Goal: Task Accomplishment & Management: Complete application form

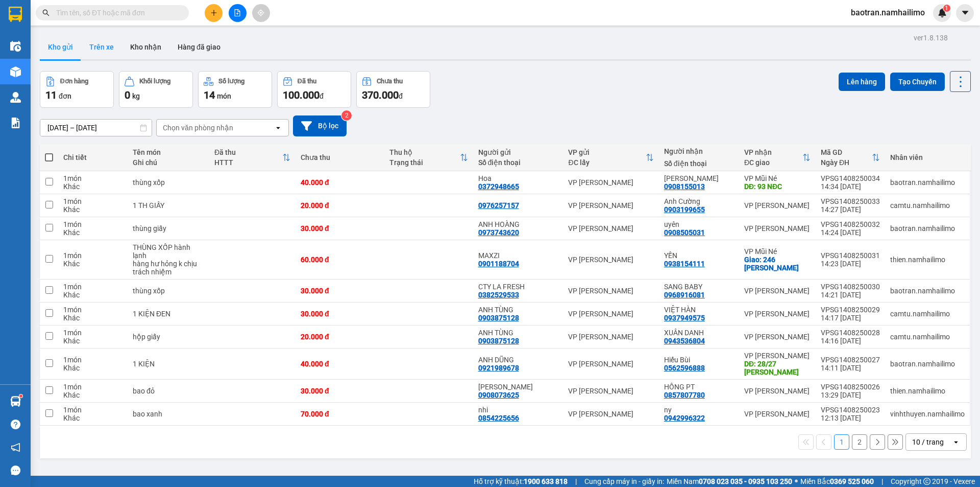
click at [92, 43] on button "Trên xe" at bounding box center [101, 47] width 41 height 25
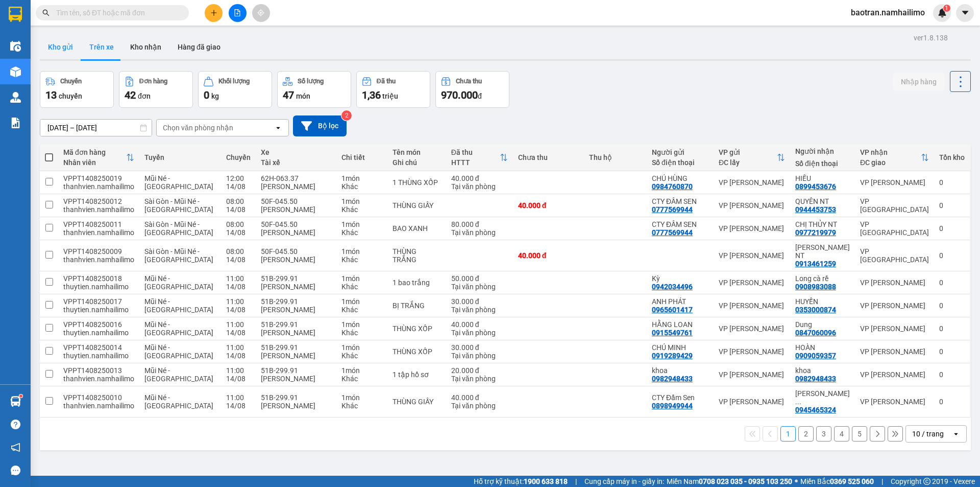
click at [66, 42] on button "Kho gửi" at bounding box center [60, 47] width 41 height 25
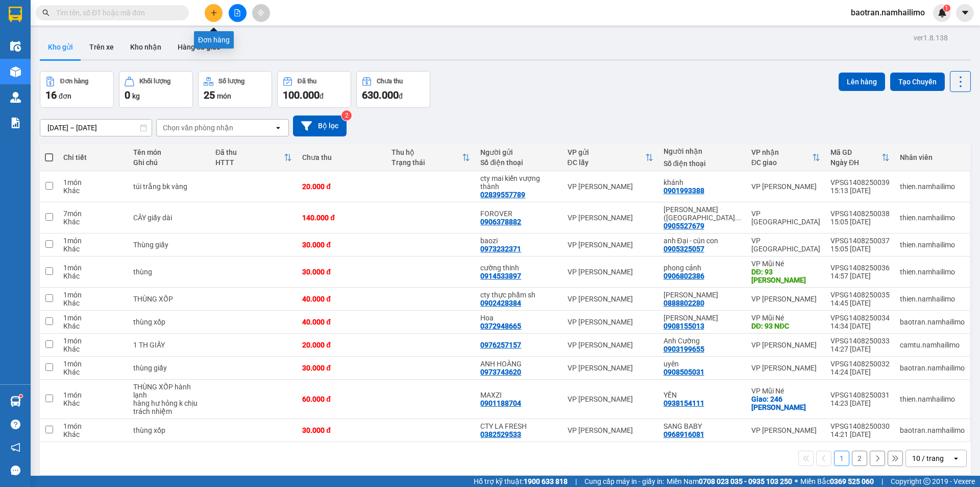
click at [220, 10] on button at bounding box center [214, 13] width 18 height 18
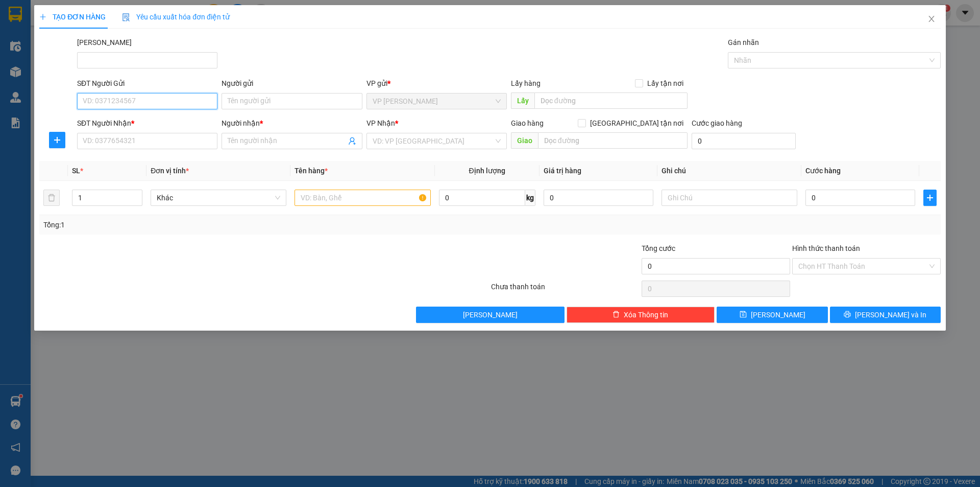
click at [128, 106] on input "SĐT Người Gửi" at bounding box center [147, 101] width 140 height 16
type input "0903122223"
click at [148, 124] on div "0903122223 - Chị Vy" at bounding box center [147, 121] width 128 height 11
type input "Chị Vy"
type input "0813118539"
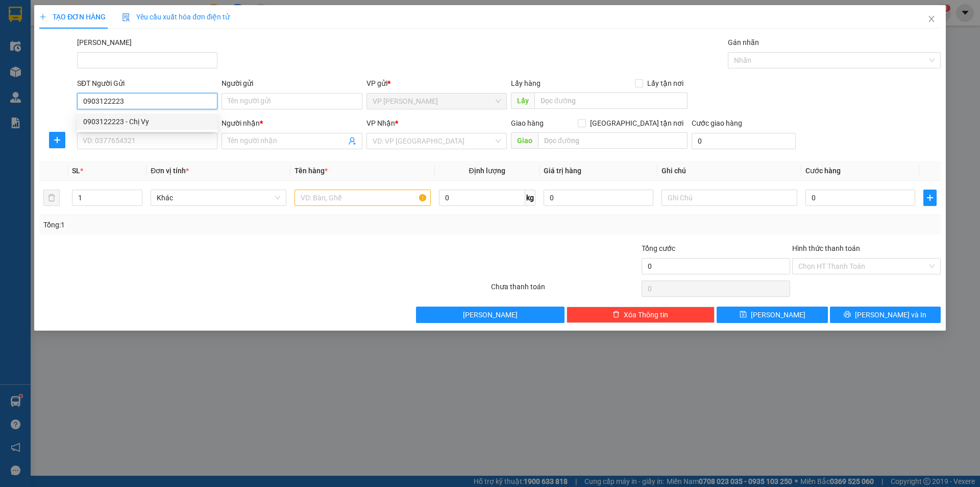
type input "HƯƠNG"
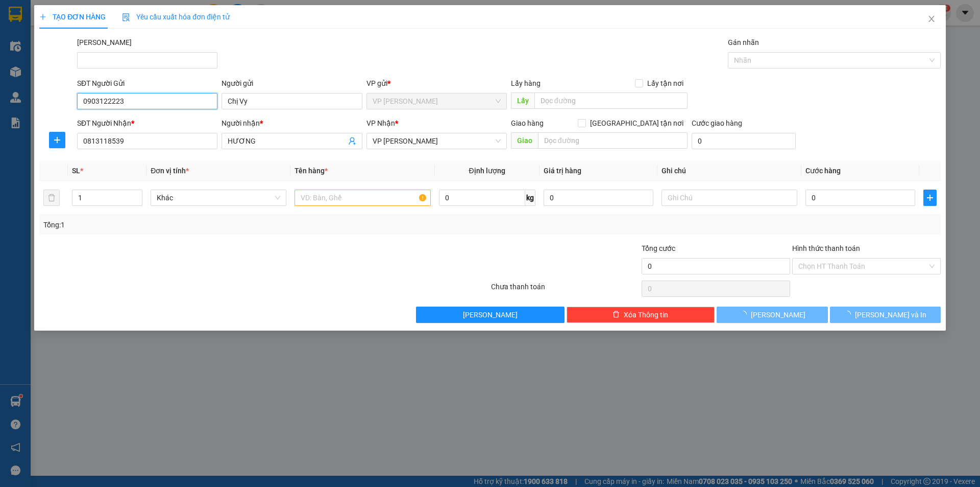
type input "40.000"
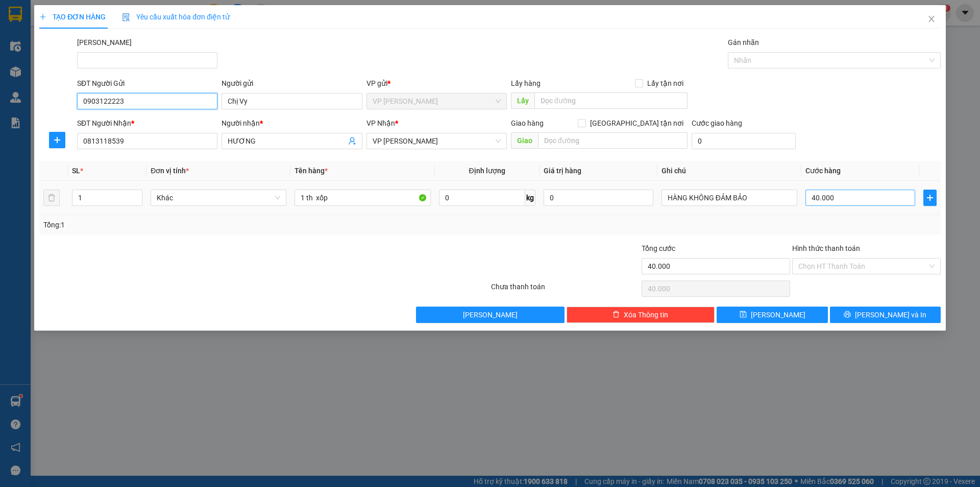
type input "0903122223"
click at [823, 193] on input "40.000" at bounding box center [861, 197] width 110 height 16
type input "5"
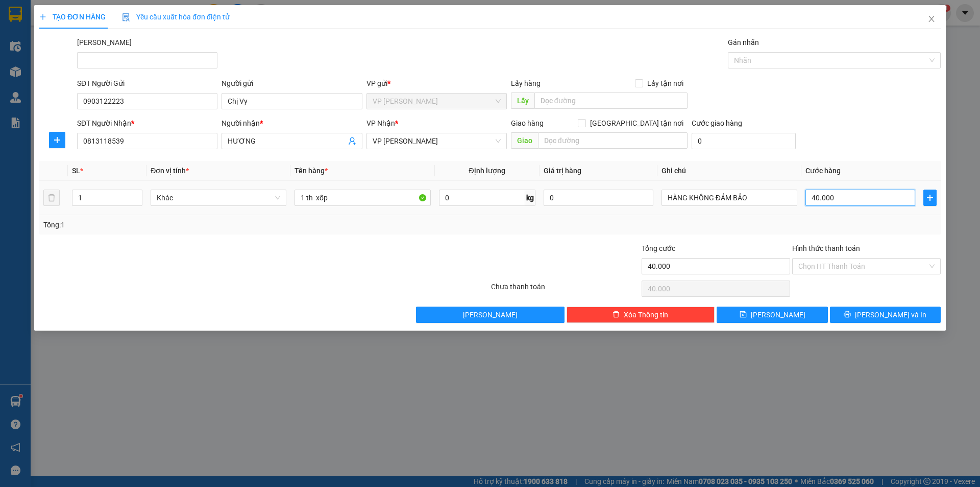
type input "5"
type input "50"
type input "500"
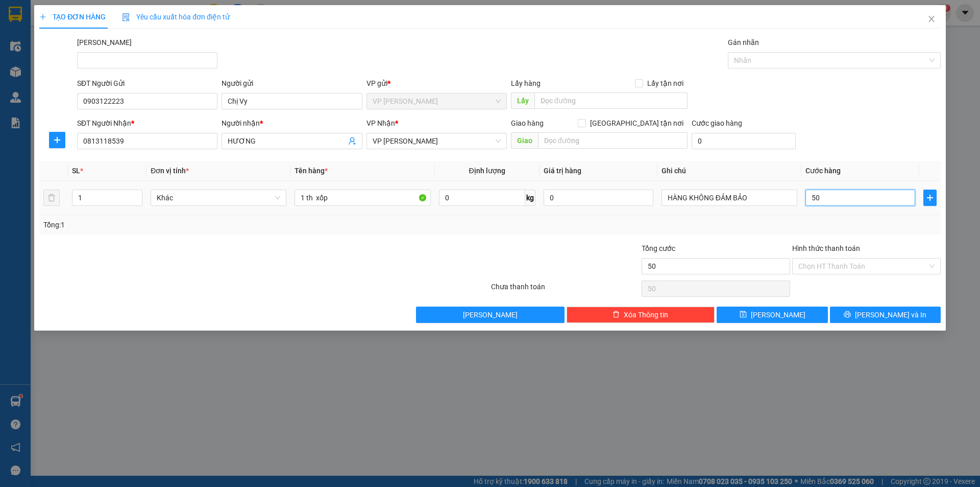
type input "500"
type input "5.000"
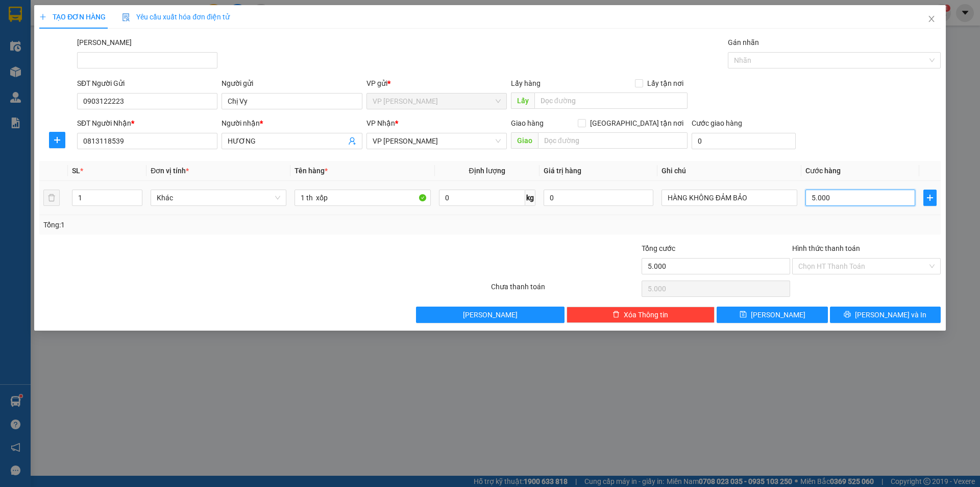
type input "50.000"
click at [884, 314] on span "[PERSON_NAME] và In" at bounding box center [890, 314] width 71 height 11
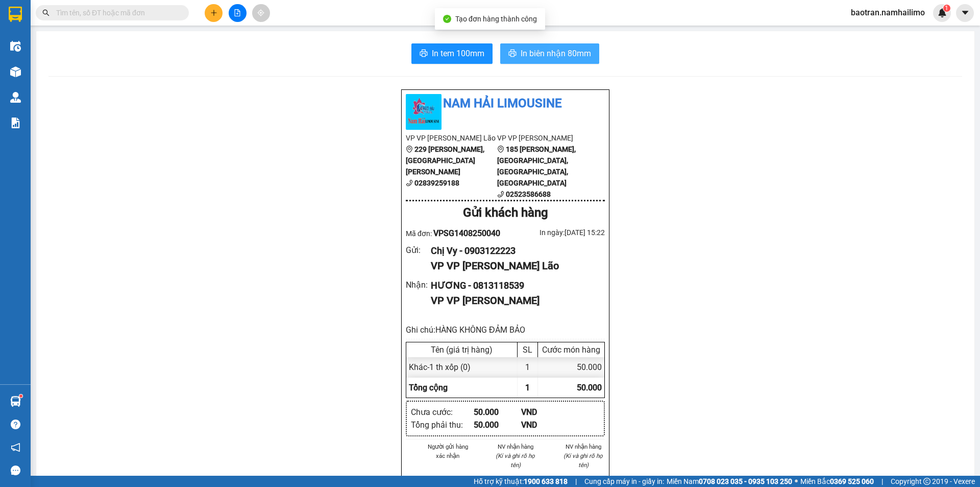
click at [530, 57] on span "In biên nhận 80mm" at bounding box center [556, 53] width 70 height 13
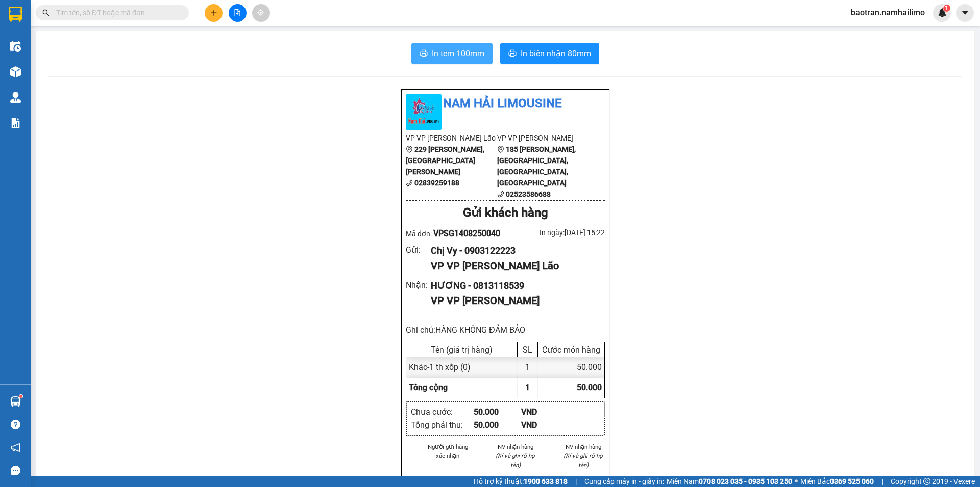
click at [420, 53] on icon "printer" at bounding box center [424, 53] width 8 height 7
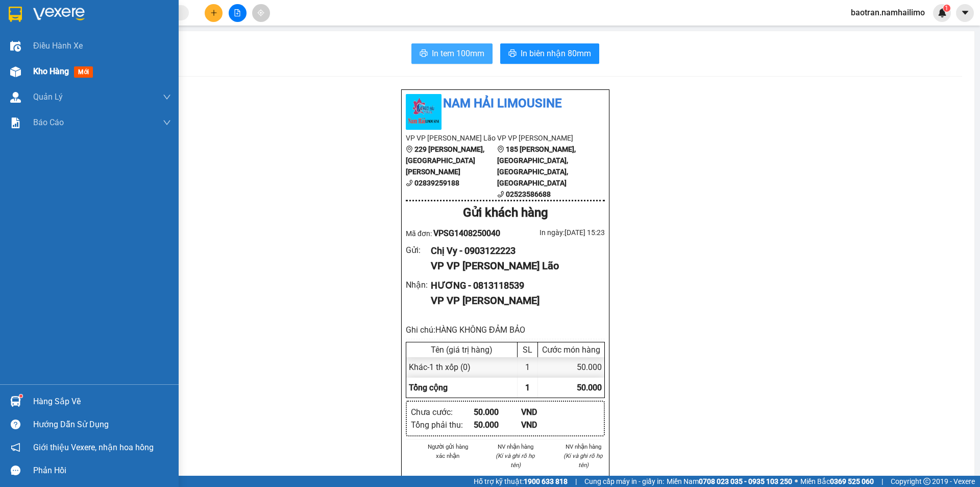
click at [44, 66] on span "Kho hàng" at bounding box center [51, 71] width 36 height 10
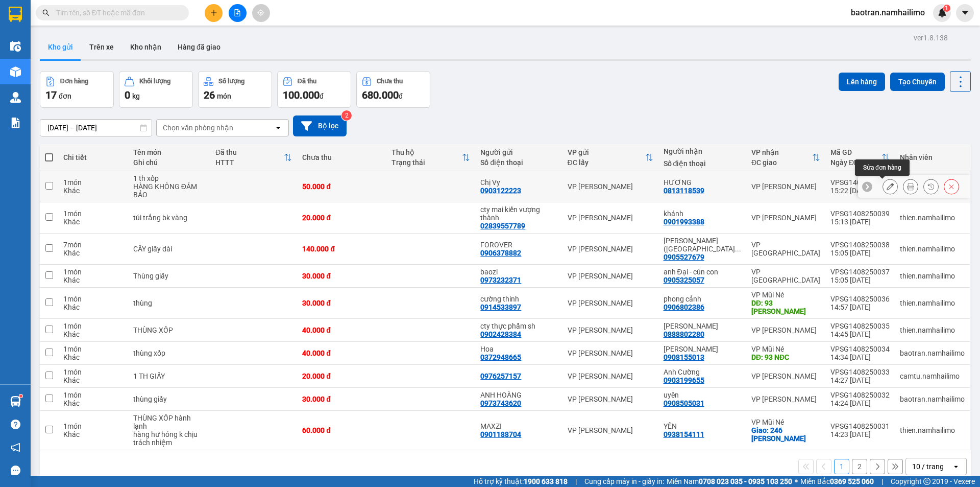
click at [887, 185] on icon at bounding box center [890, 186] width 7 height 7
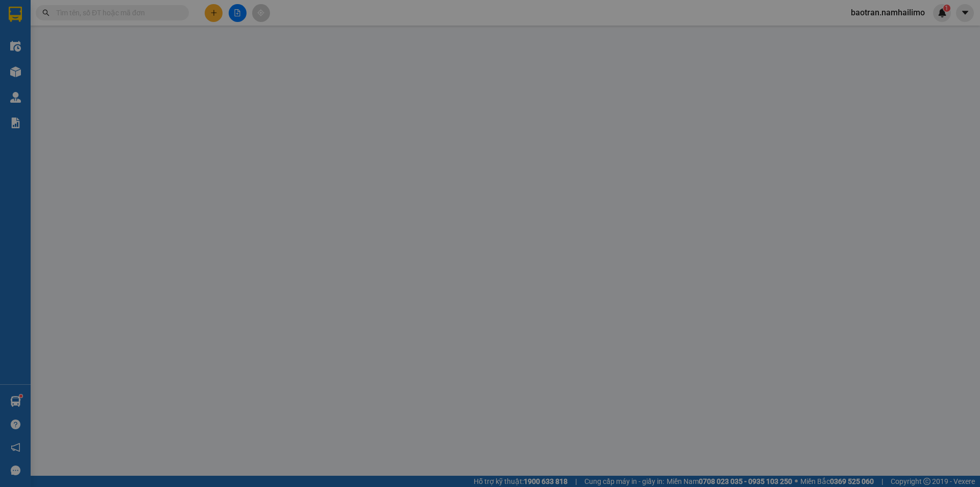
type input "0903122223"
type input "Chị Vy"
type input "0813118539"
type input "HƯƠNG"
type input "50.000"
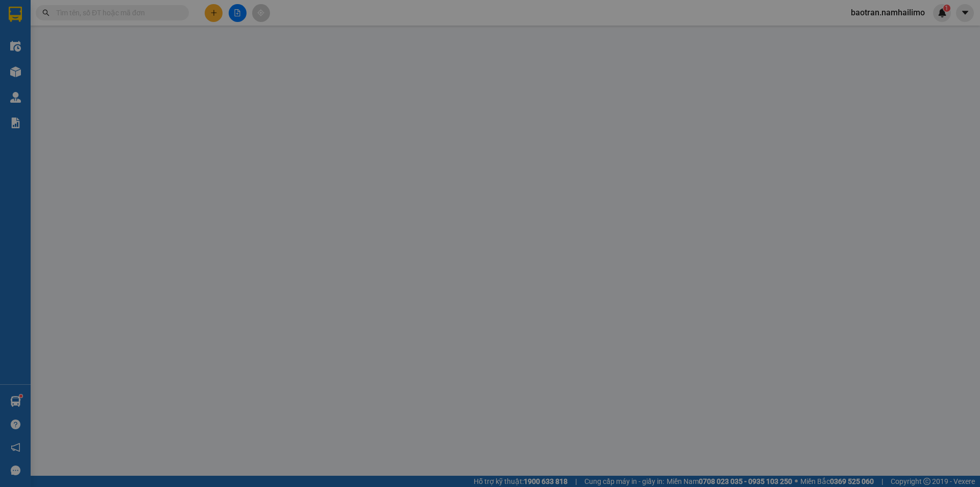
type input "50.000"
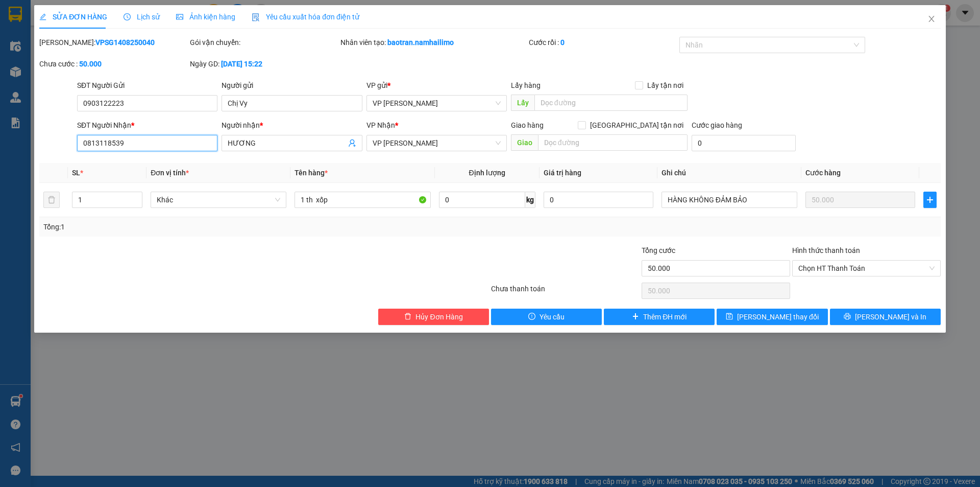
click at [87, 140] on input "0813118539" at bounding box center [147, 143] width 140 height 16
type input "0813118539"
click at [934, 20] on icon "close" at bounding box center [932, 19] width 8 height 8
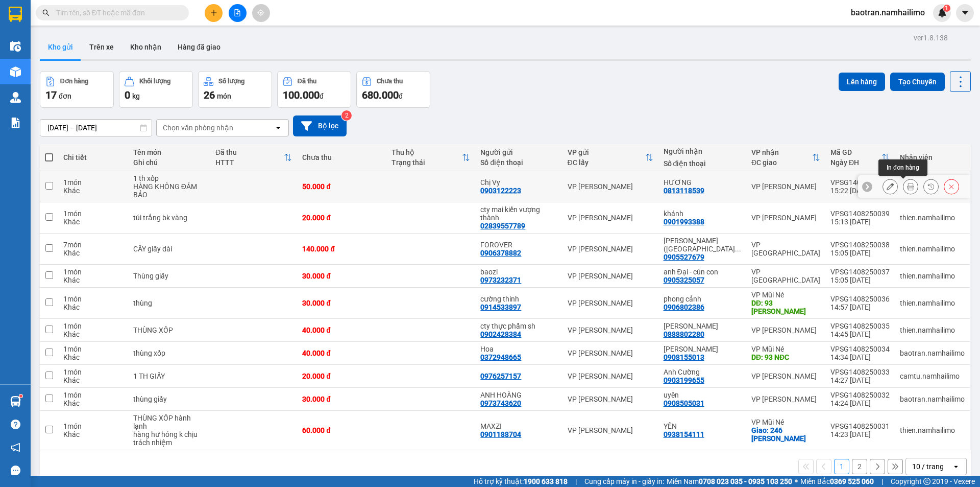
click at [907, 188] on icon at bounding box center [910, 186] width 7 height 7
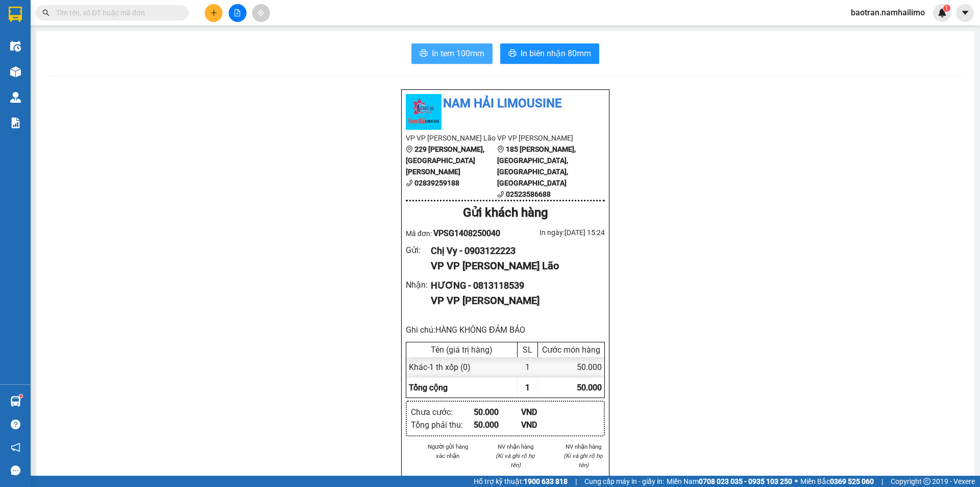
click at [426, 57] on button "In tem 100mm" at bounding box center [452, 53] width 81 height 20
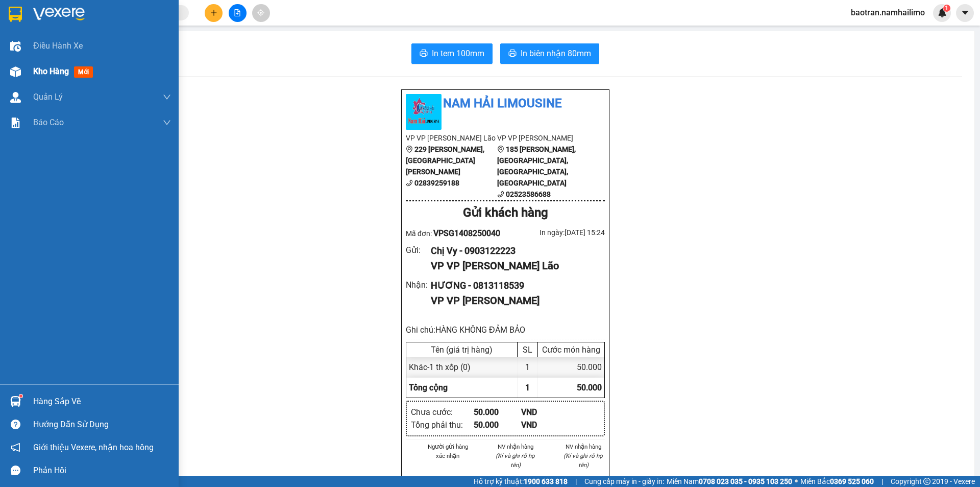
click at [58, 71] on span "Kho hàng" at bounding box center [51, 71] width 36 height 10
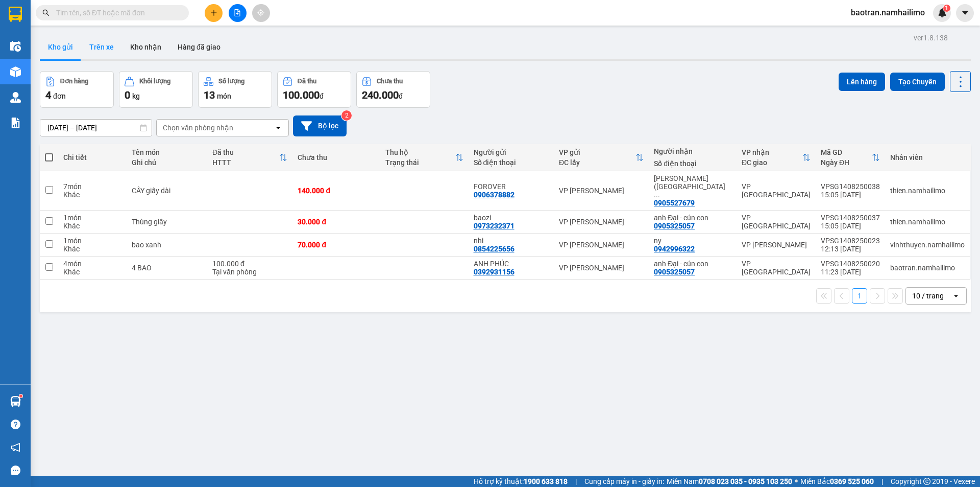
click at [113, 47] on button "Trên xe" at bounding box center [101, 47] width 41 height 25
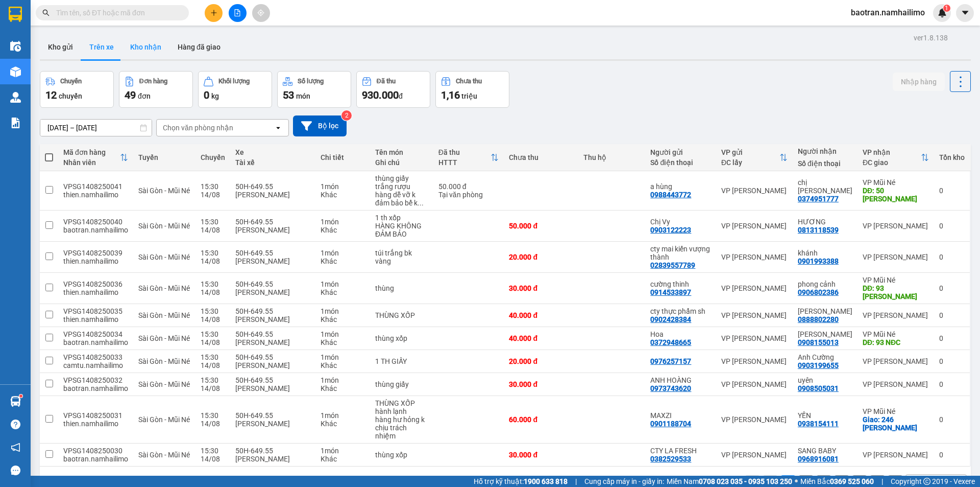
click at [131, 47] on button "Kho nhận" at bounding box center [145, 47] width 47 height 25
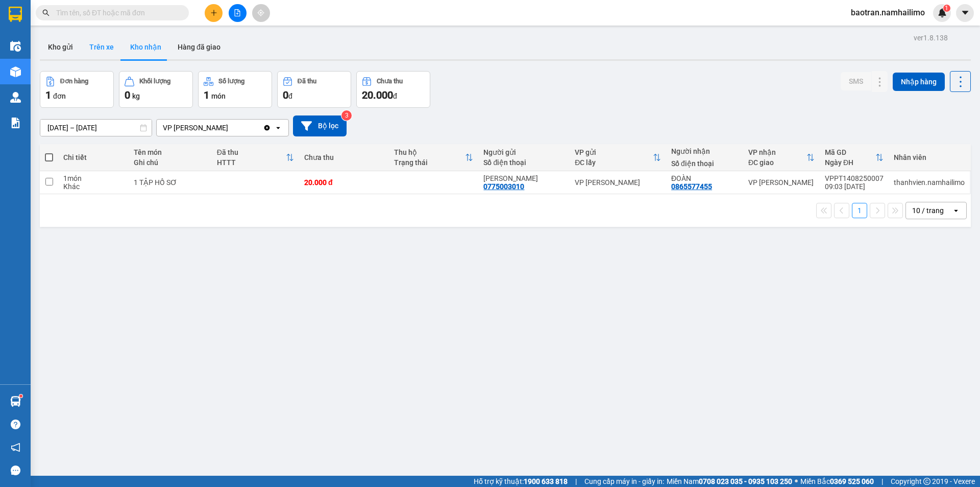
click at [104, 47] on button "Trên xe" at bounding box center [101, 47] width 41 height 25
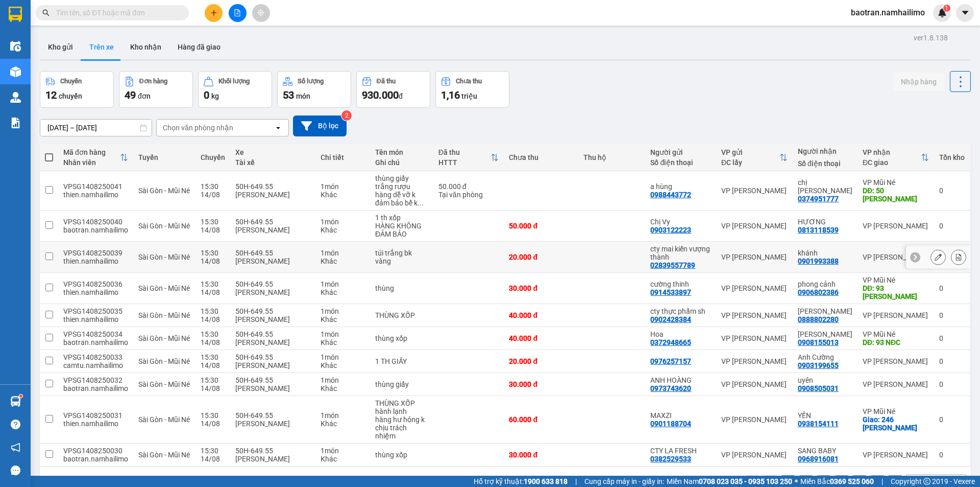
scroll to position [47, 0]
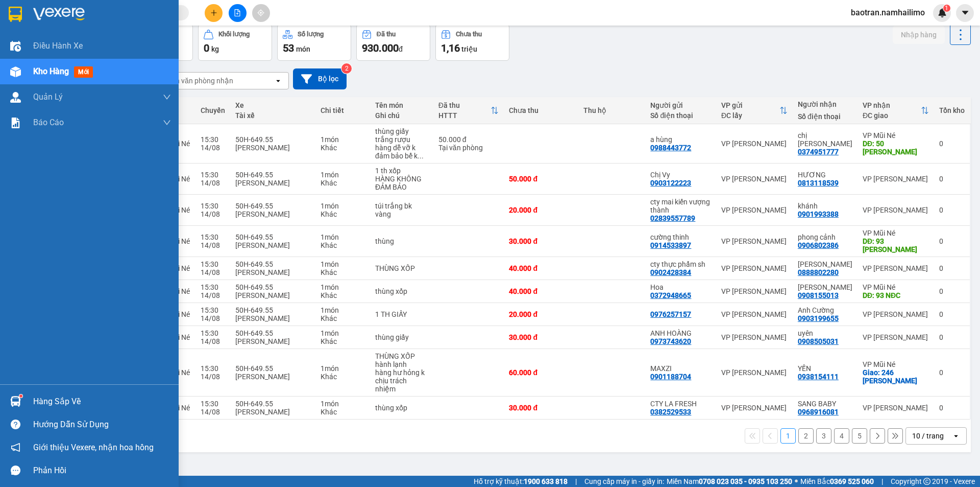
click at [56, 402] on div "Hàng sắp về" at bounding box center [102, 401] width 138 height 15
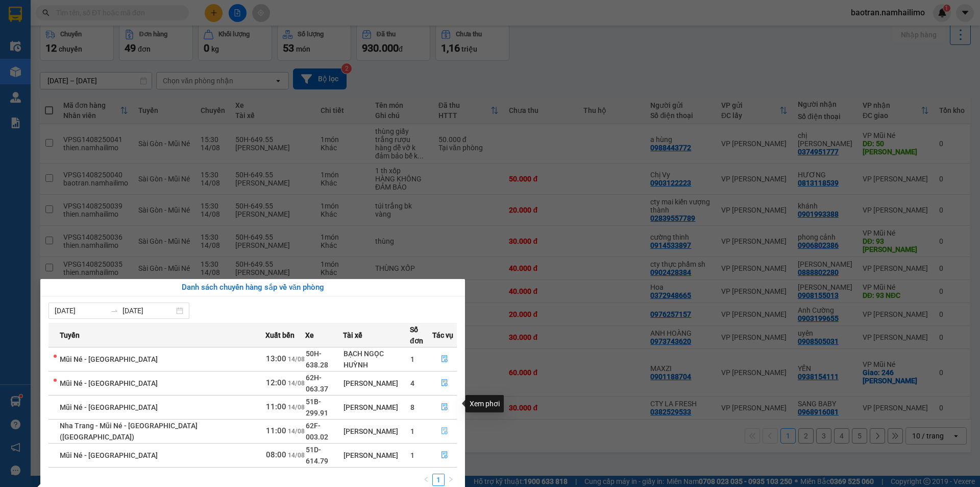
click at [441, 427] on icon "file-done" at bounding box center [444, 430] width 7 height 7
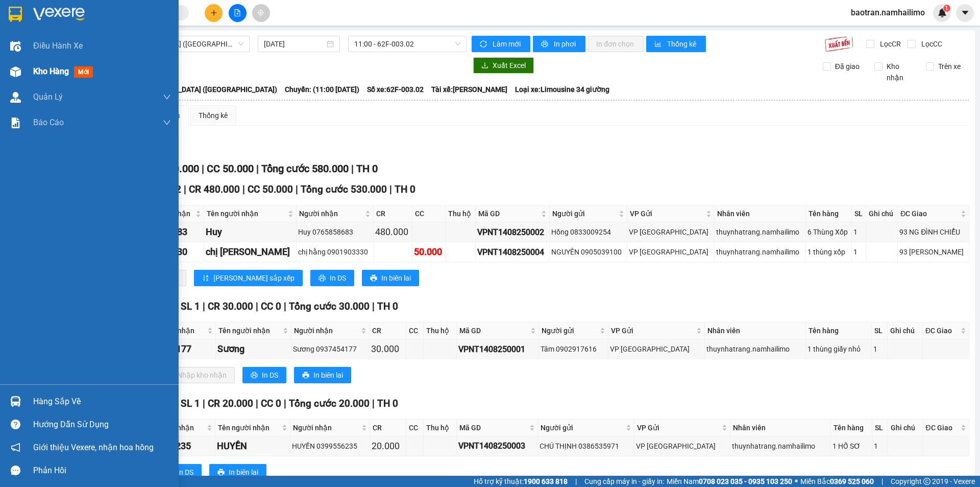
click at [73, 69] on div "Kho hàng mới" at bounding box center [65, 71] width 64 height 13
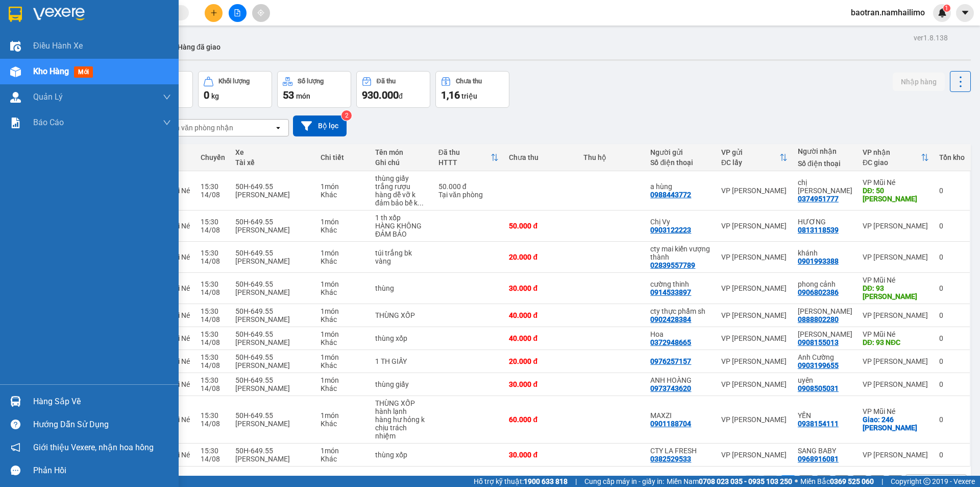
click at [64, 404] on div "Hàng sắp về" at bounding box center [102, 401] width 138 height 15
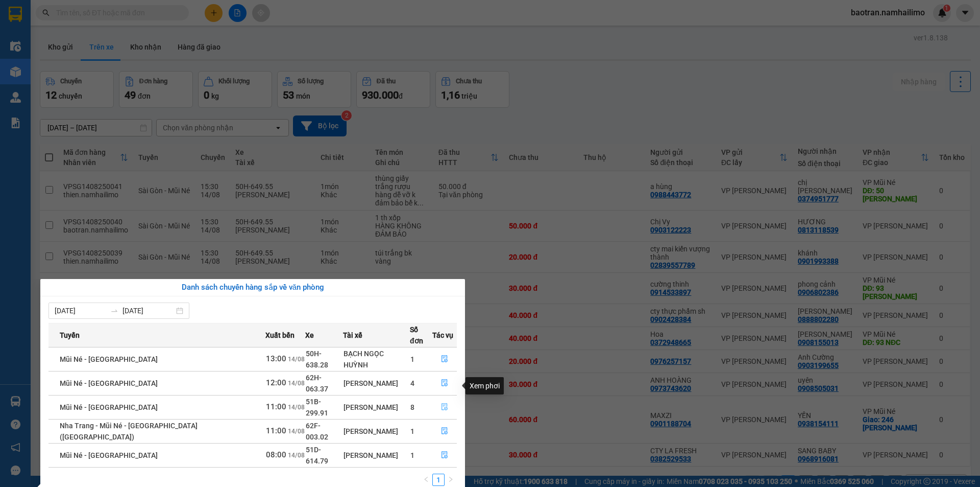
click at [441, 403] on icon "file-done" at bounding box center [444, 406] width 7 height 7
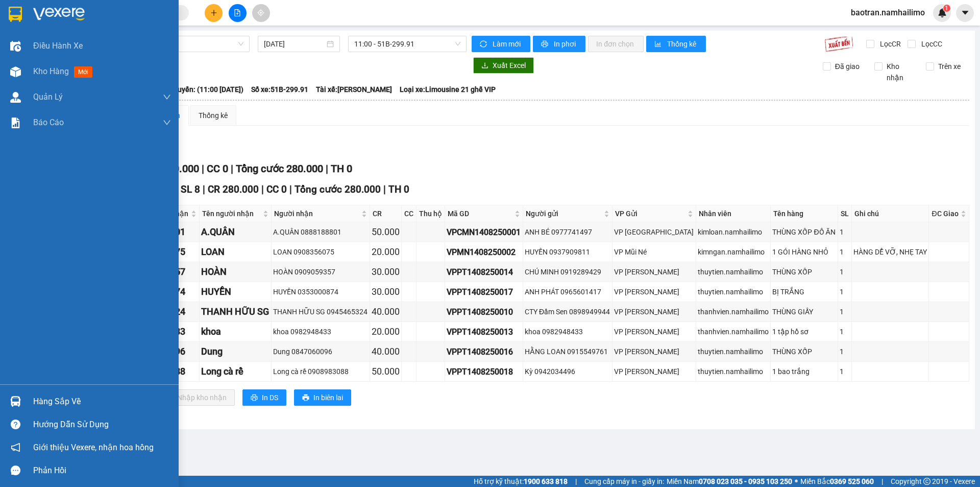
click at [64, 397] on div "Hàng sắp về" at bounding box center [102, 401] width 138 height 15
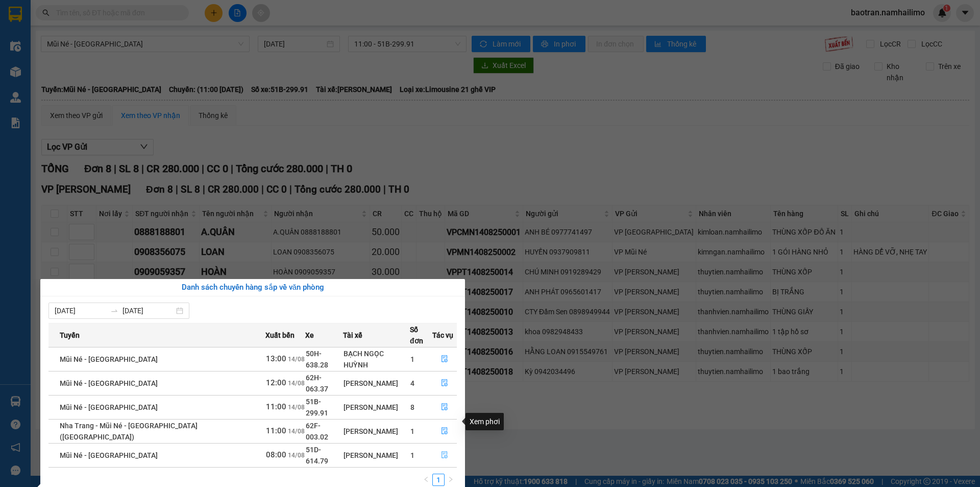
click at [444, 451] on icon "file-done" at bounding box center [445, 454] width 6 height 7
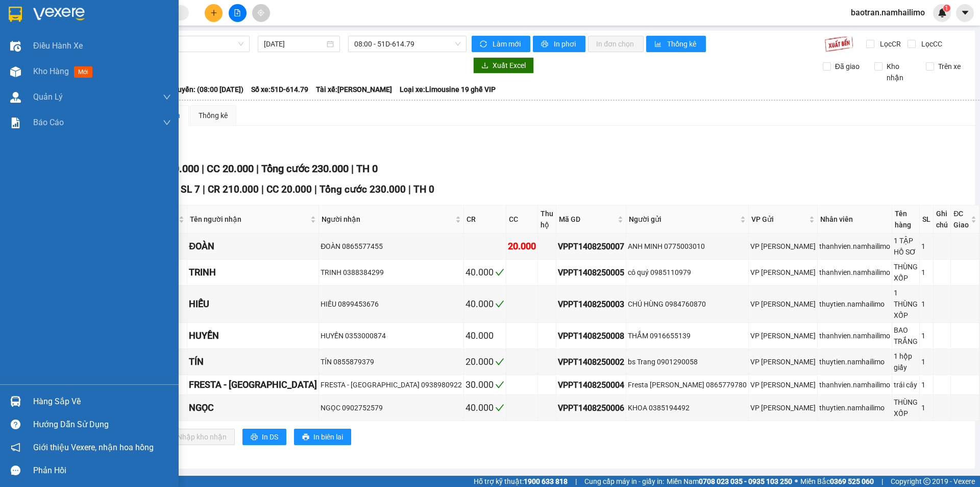
click at [72, 408] on div "Hàng sắp về" at bounding box center [102, 401] width 138 height 15
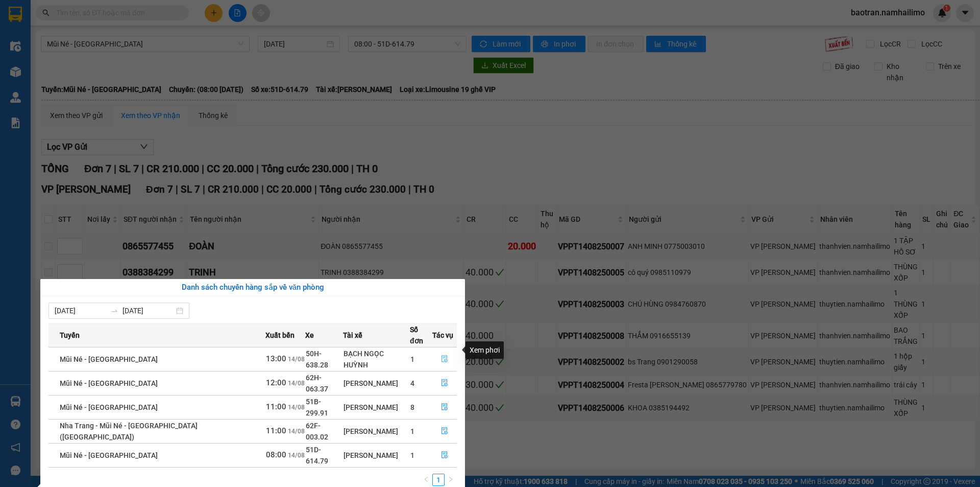
click at [444, 355] on icon "file-done" at bounding box center [444, 358] width 7 height 7
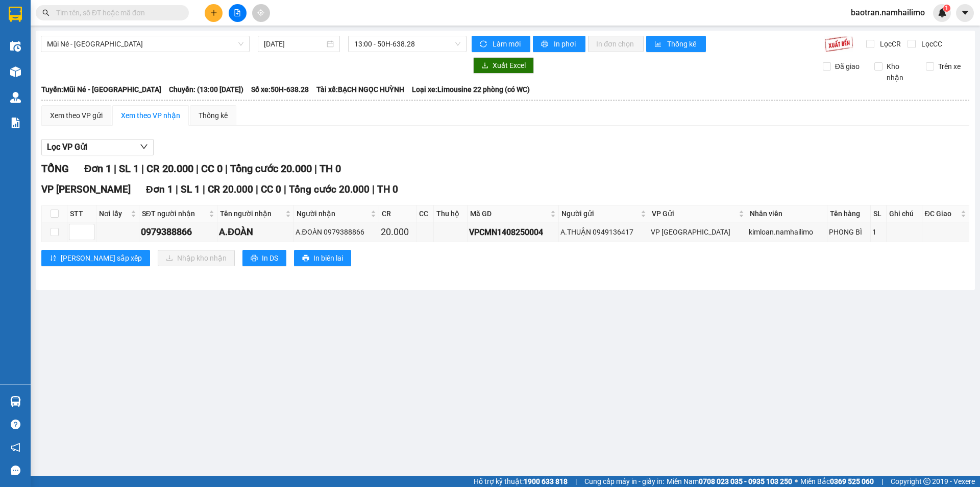
click at [76, 404] on main "Mũi Né - [GEOGRAPHIC_DATA] [DATE] 13:00 - 50H-638.28 Làm mới In phơi In đơn chọ…" at bounding box center [490, 237] width 980 height 475
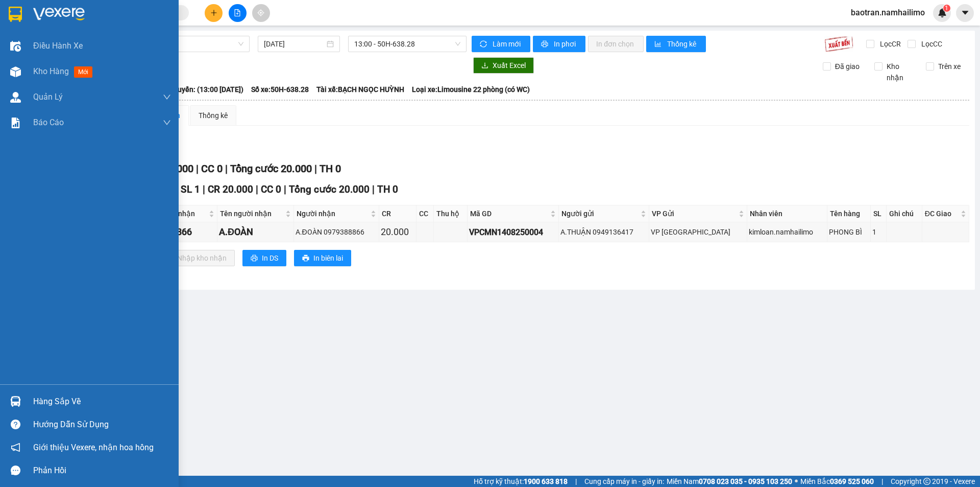
click at [53, 402] on div "Hàng sắp về" at bounding box center [102, 401] width 138 height 15
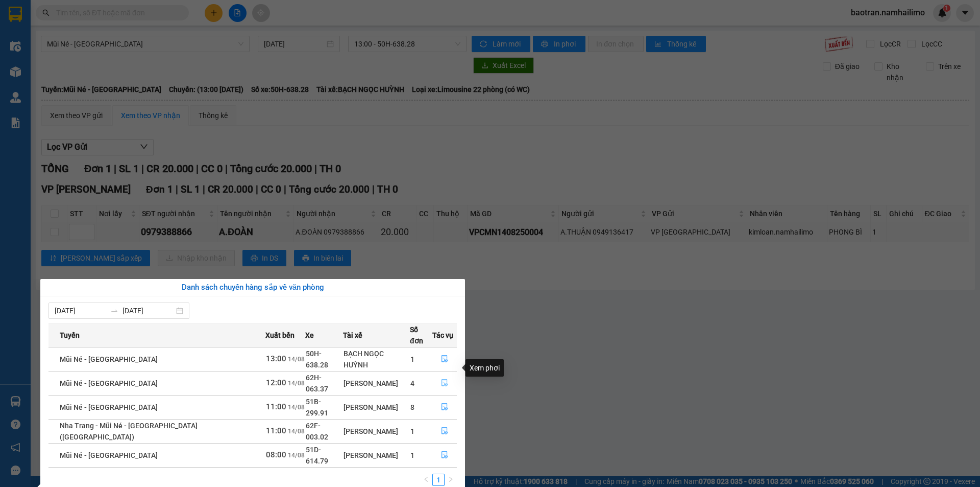
click at [443, 379] on icon "file-done" at bounding box center [444, 382] width 7 height 7
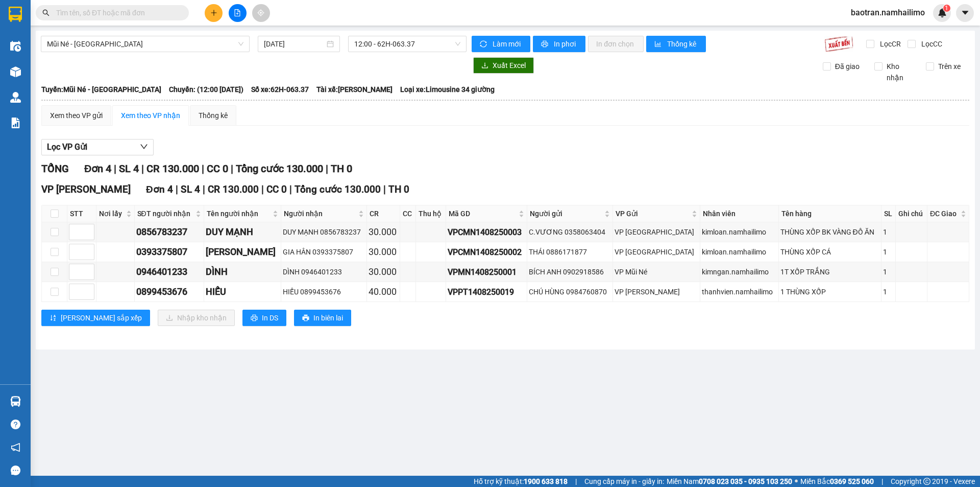
click at [45, 399] on main "Mũi Né - [GEOGRAPHIC_DATA] [DATE] 12:00 - 62H-063.37 Làm mới In phơi In đơn chọ…" at bounding box center [490, 237] width 980 height 475
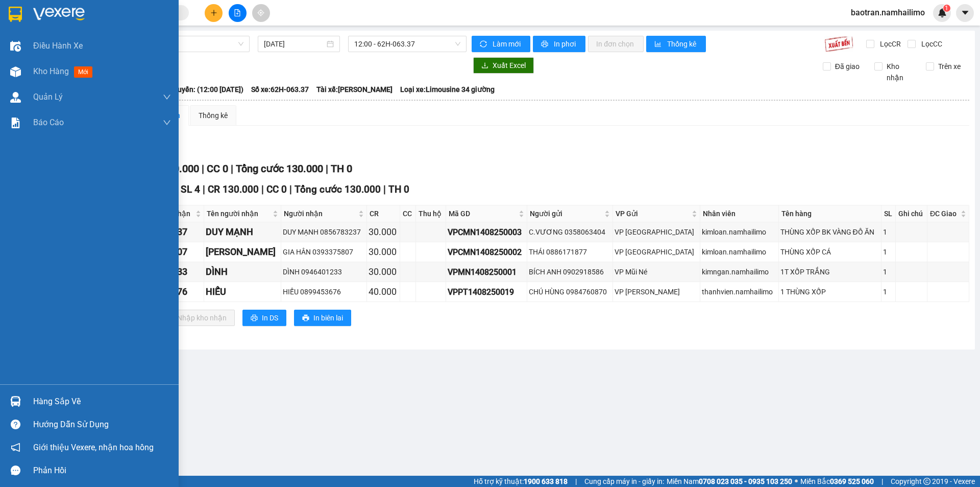
click at [75, 400] on div "Hàng sắp về" at bounding box center [102, 401] width 138 height 15
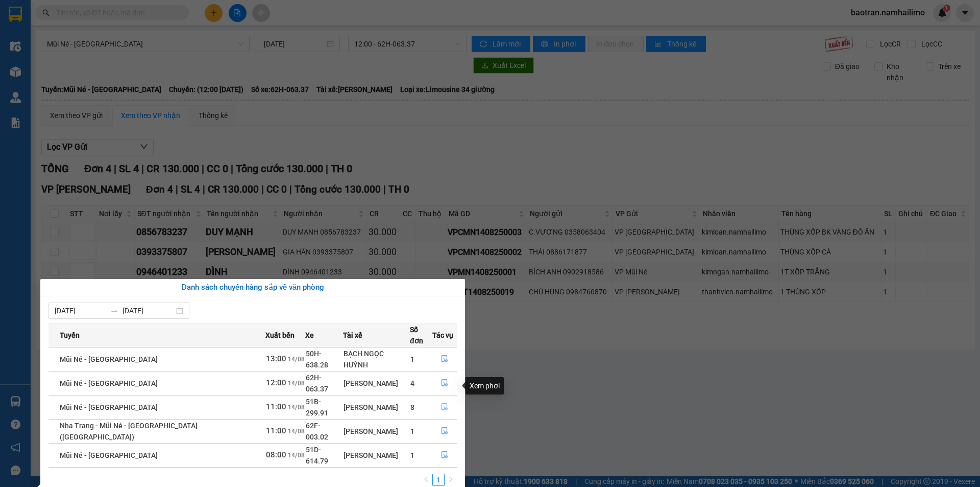
click at [450, 399] on button "button" at bounding box center [444, 407] width 23 height 16
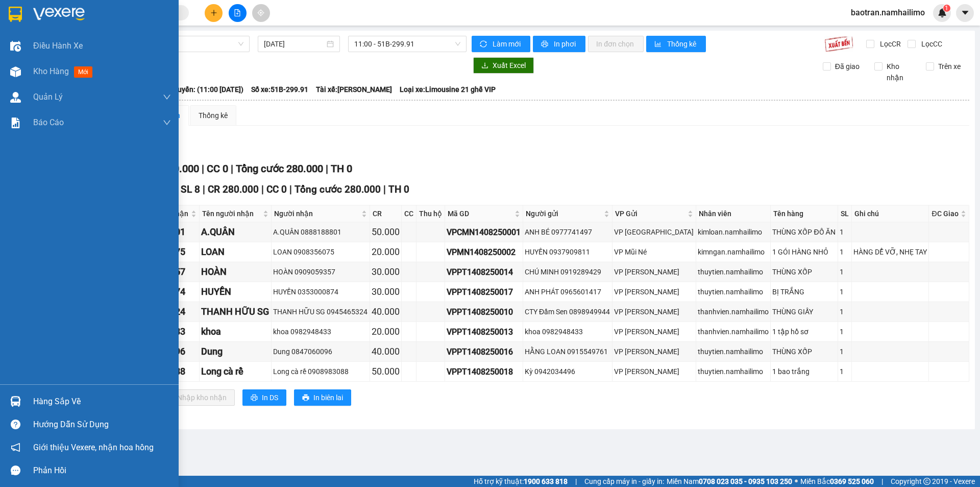
click at [53, 399] on div "Hàng sắp về" at bounding box center [102, 401] width 138 height 15
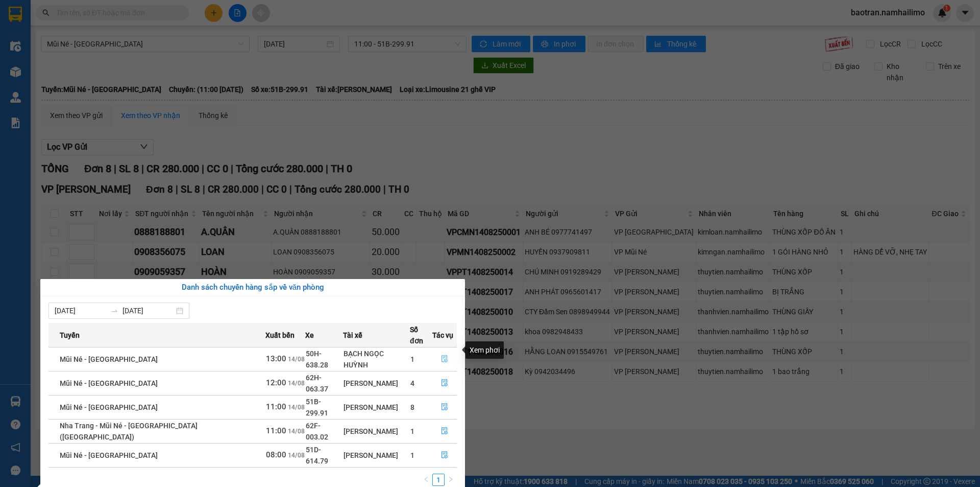
click at [442, 355] on icon "file-done" at bounding box center [445, 358] width 6 height 7
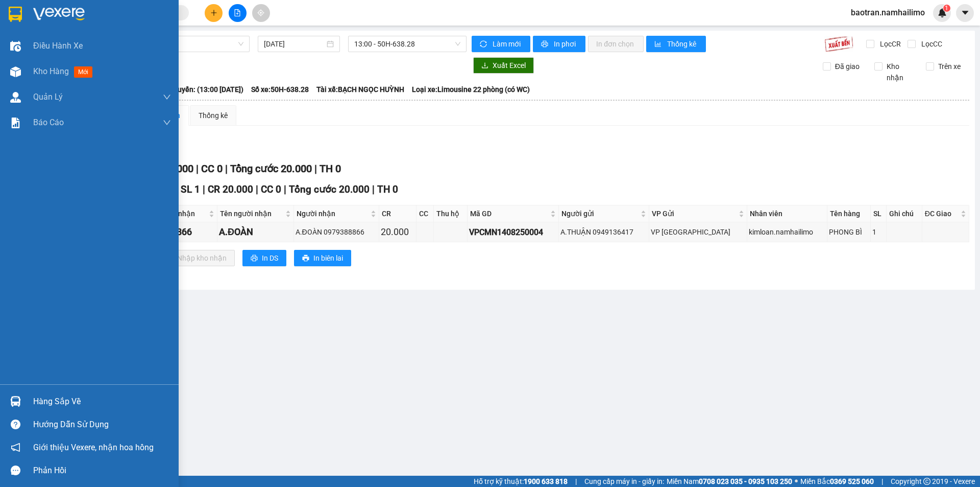
click at [65, 400] on div "Hàng sắp về" at bounding box center [102, 401] width 138 height 15
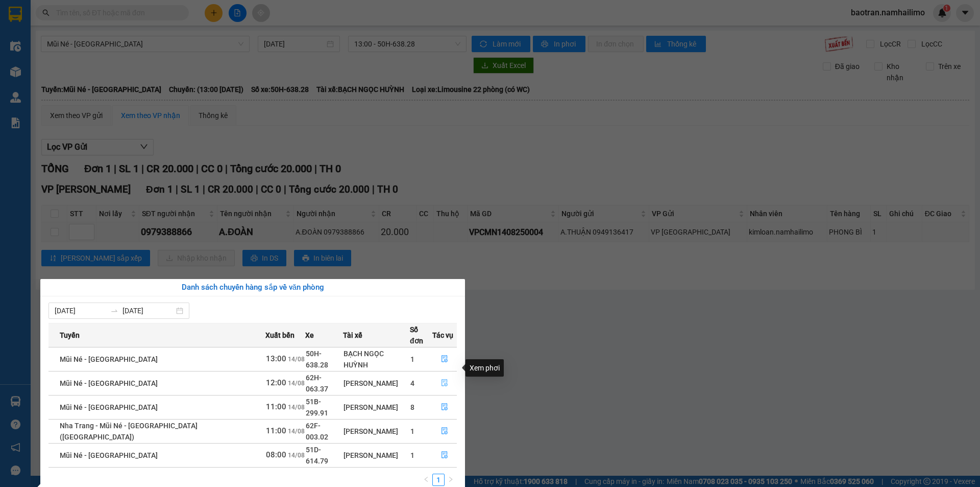
click at [441, 379] on icon "file-done" at bounding box center [444, 382] width 7 height 7
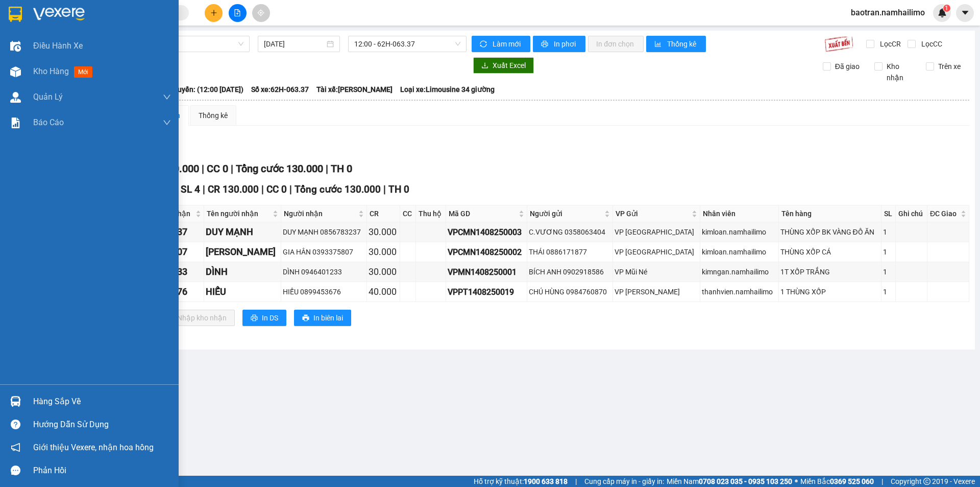
click at [56, 396] on div "Hàng sắp về" at bounding box center [102, 401] width 138 height 15
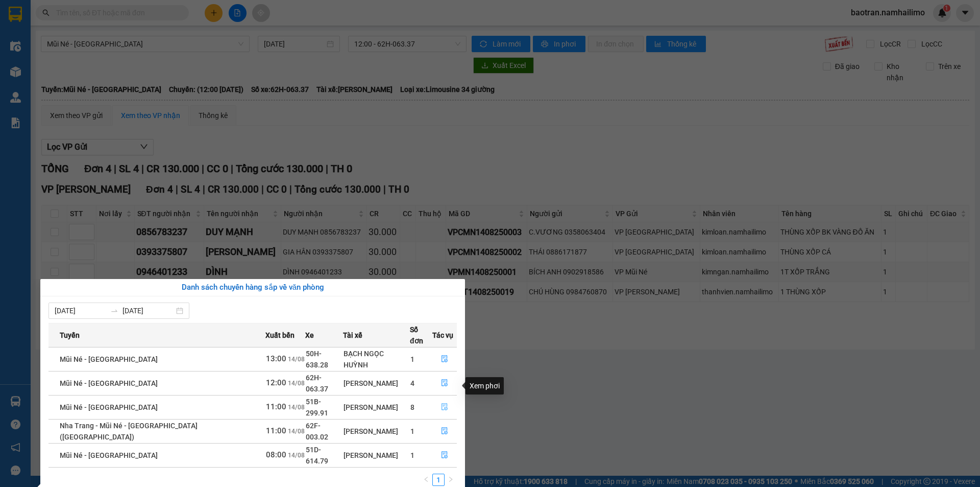
click at [444, 403] on icon "file-done" at bounding box center [445, 406] width 6 height 7
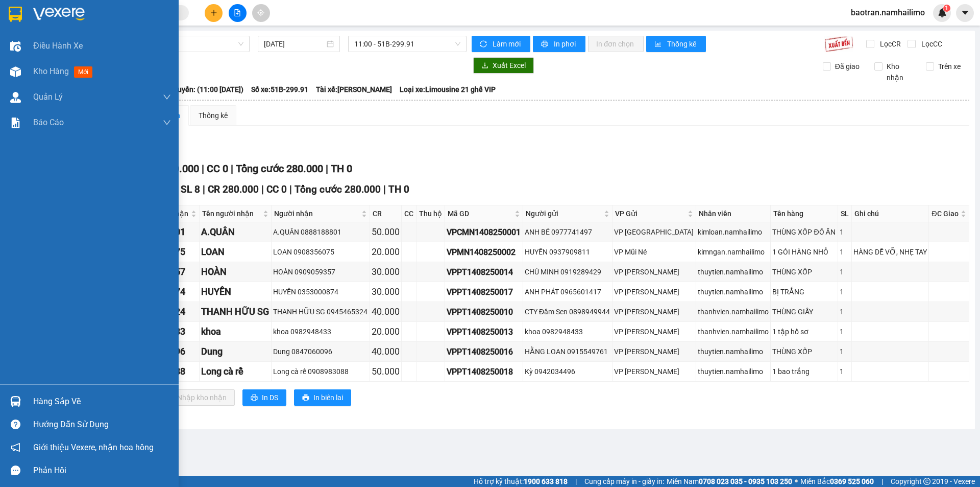
click at [45, 398] on div "Hàng sắp về" at bounding box center [102, 401] width 138 height 15
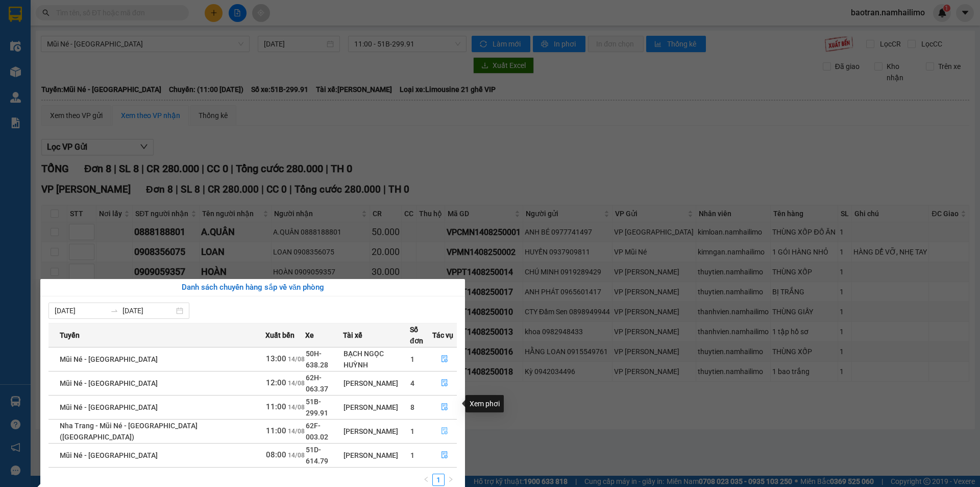
click at [444, 427] on icon "file-done" at bounding box center [444, 430] width 7 height 7
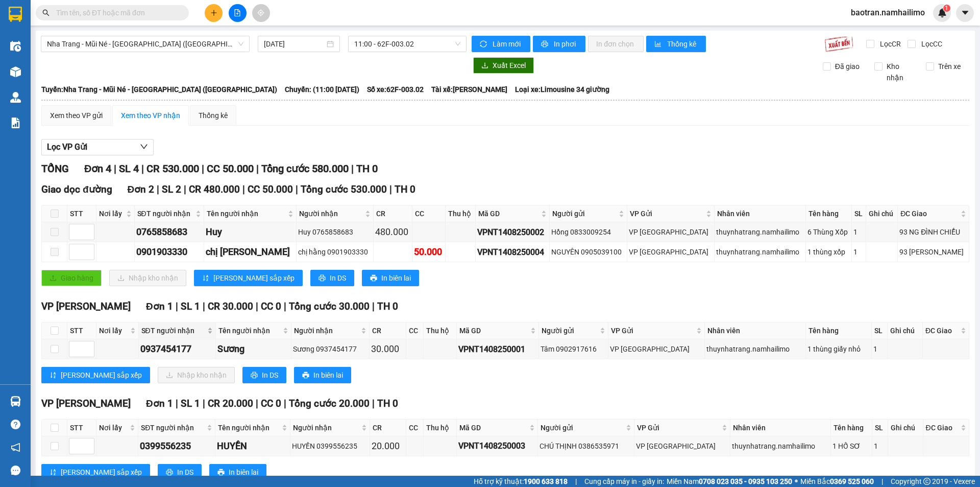
scroll to position [33, 0]
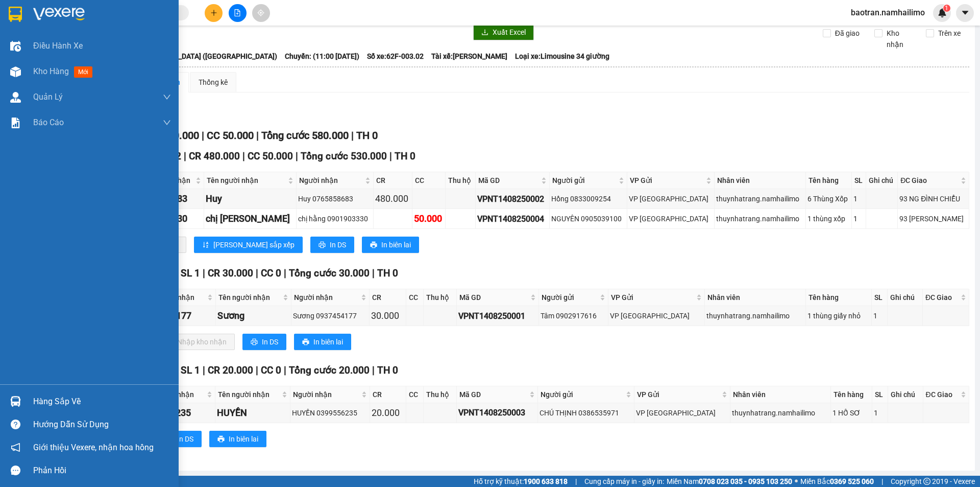
click at [70, 397] on div "Hàng sắp về" at bounding box center [102, 401] width 138 height 15
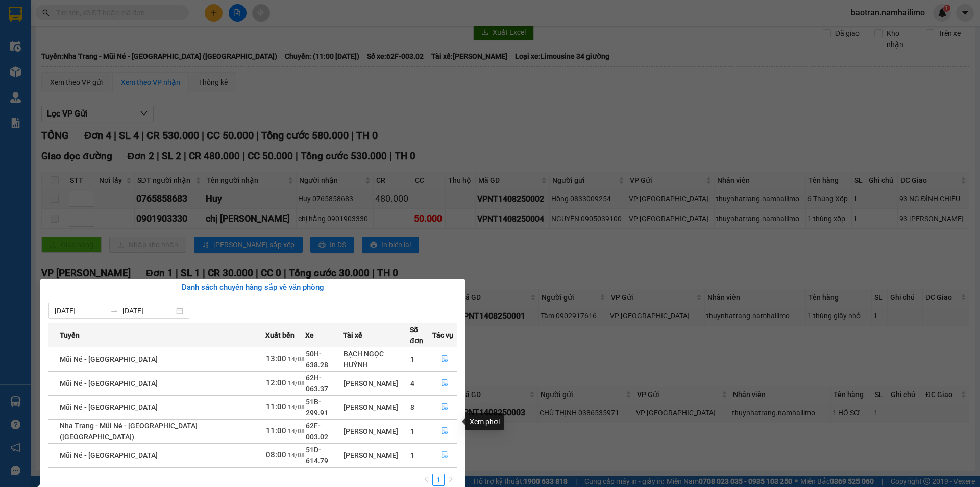
click at [443, 451] on span "file-done" at bounding box center [444, 455] width 7 height 8
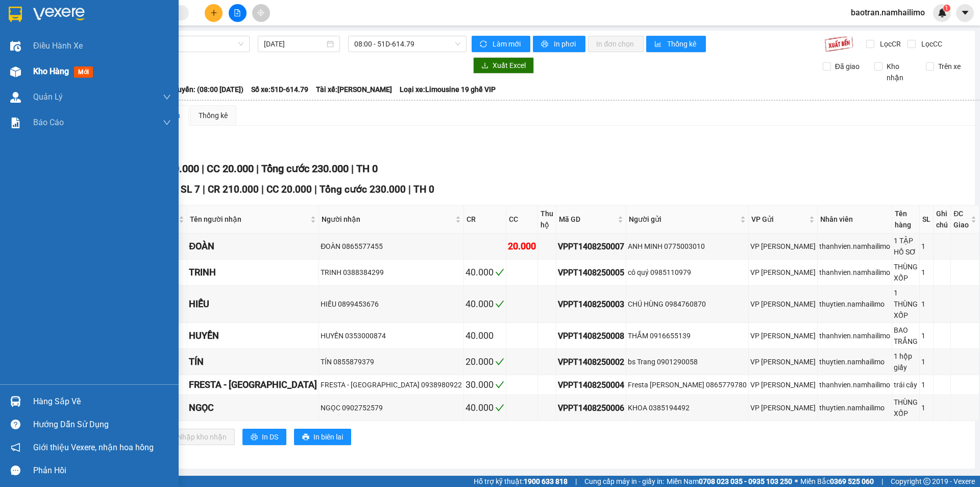
click at [58, 74] on span "Kho hàng" at bounding box center [51, 71] width 36 height 10
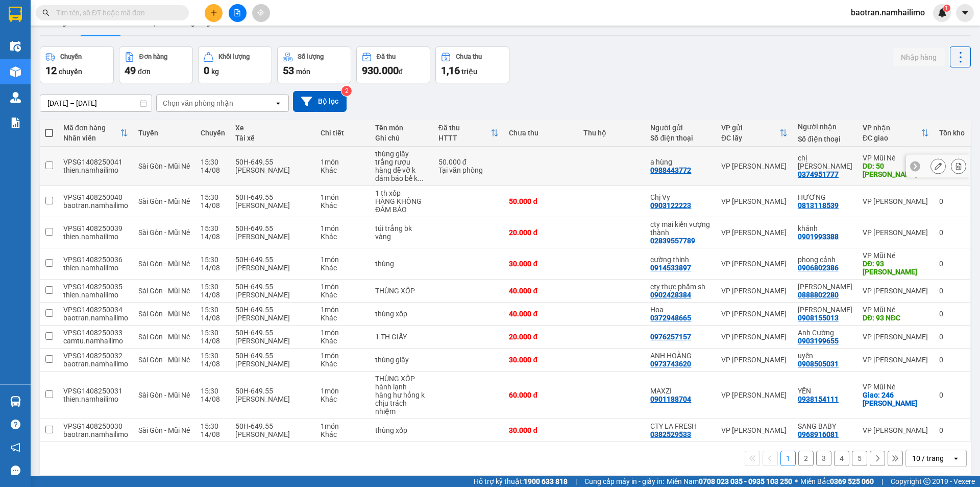
scroll to position [47, 0]
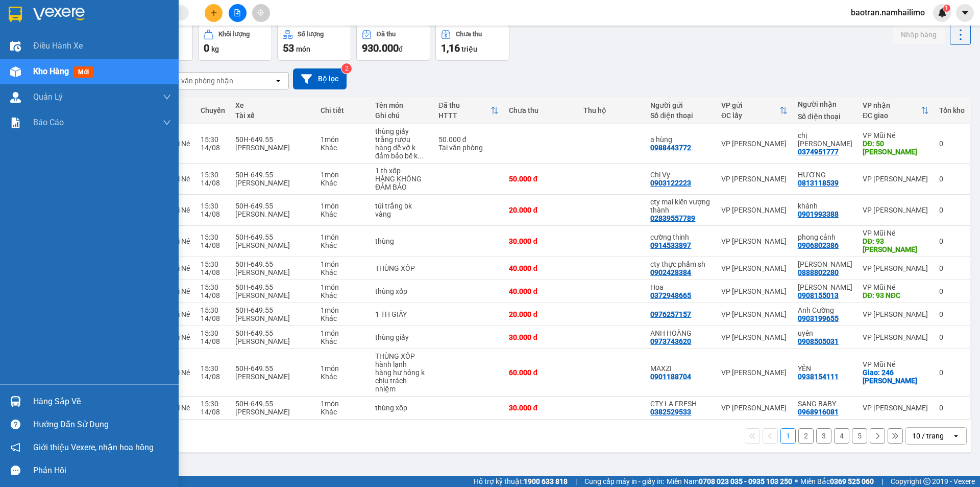
click at [36, 401] on div "Hàng sắp về" at bounding box center [102, 401] width 138 height 15
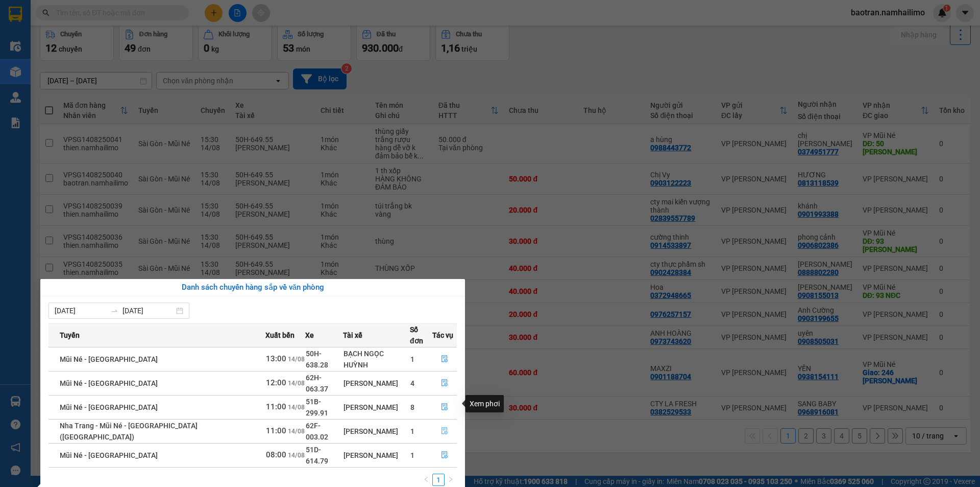
click at [441, 427] on icon "file-done" at bounding box center [444, 430] width 7 height 7
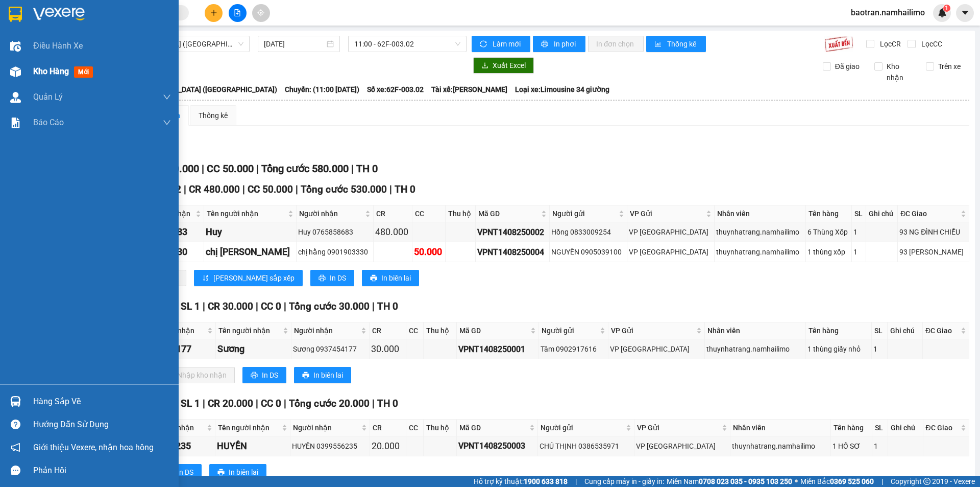
click at [43, 76] on span "Kho hàng" at bounding box center [51, 71] width 36 height 10
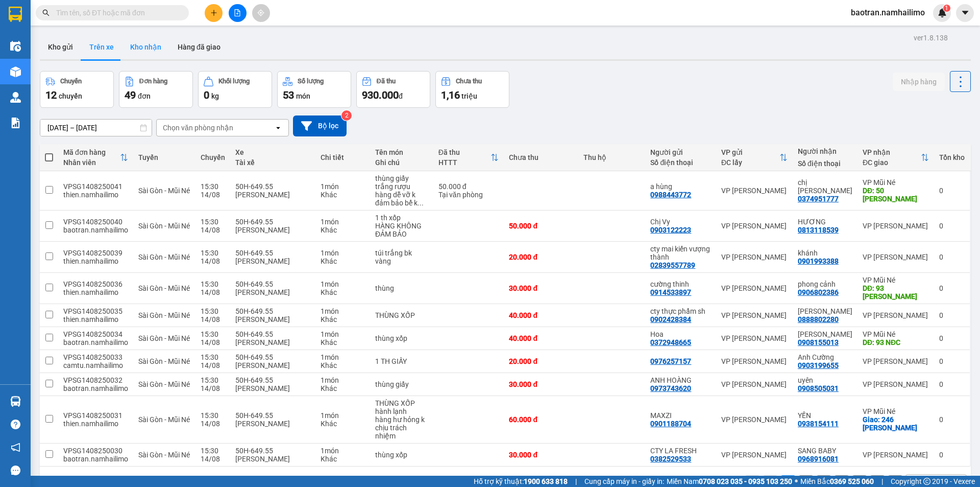
click at [125, 46] on button "Kho nhận" at bounding box center [145, 47] width 47 height 25
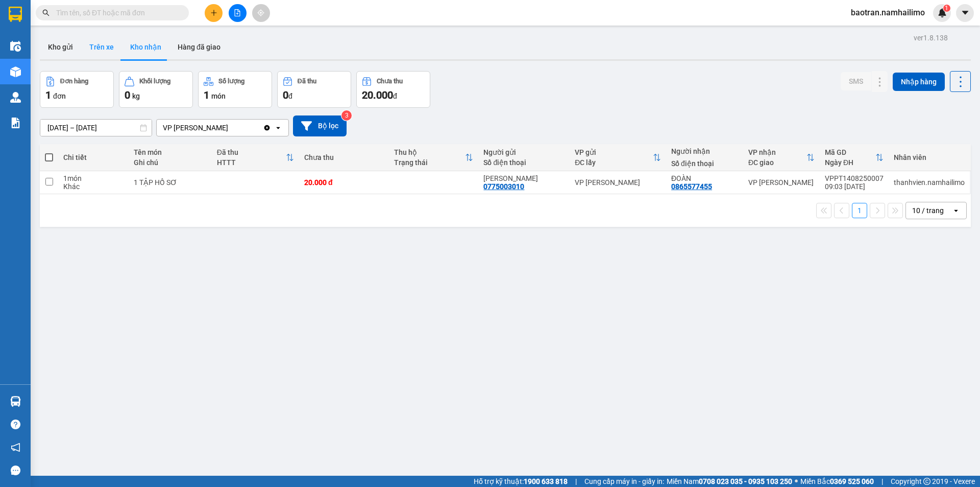
click at [108, 56] on button "Trên xe" at bounding box center [101, 47] width 41 height 25
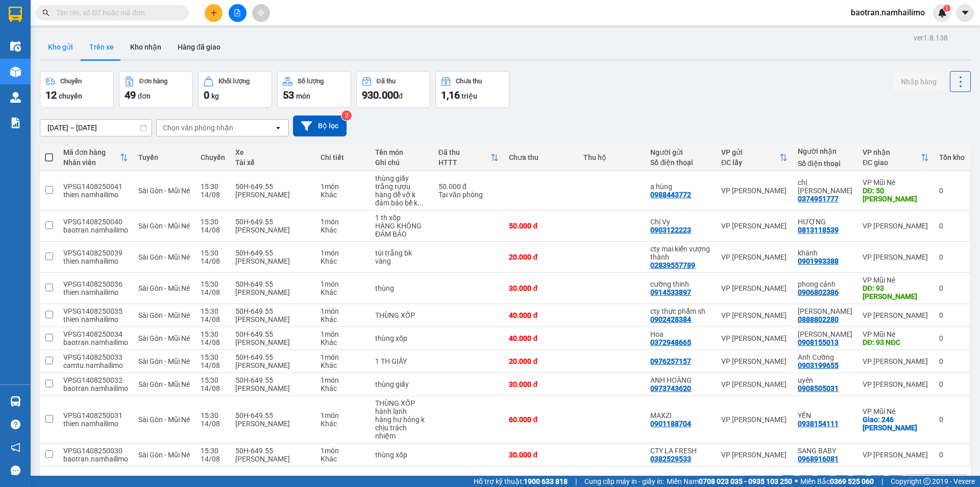
click at [60, 50] on button "Kho gửi" at bounding box center [60, 47] width 41 height 25
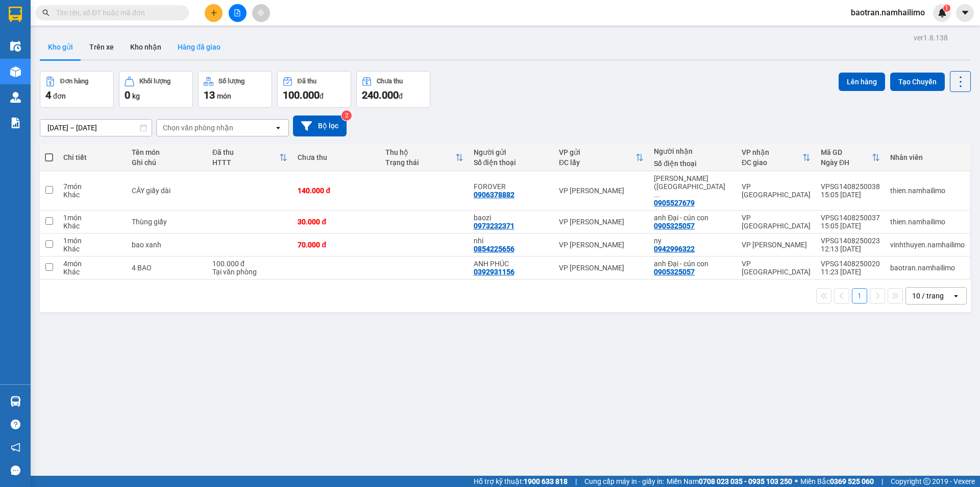
click at [208, 43] on button "Hàng đã giao" at bounding box center [199, 47] width 59 height 25
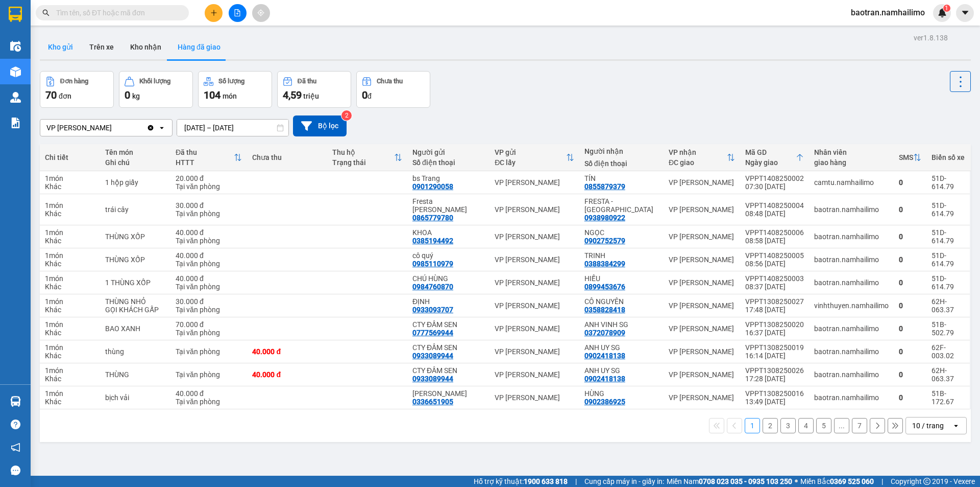
click at [62, 52] on button "Kho gửi" at bounding box center [60, 47] width 41 height 25
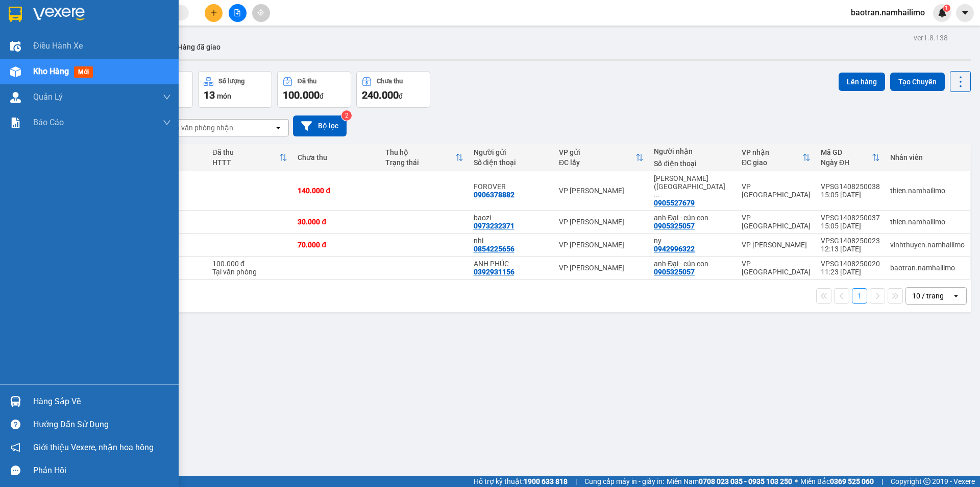
click at [60, 78] on div "Kho hàng mới" at bounding box center [65, 71] width 64 height 13
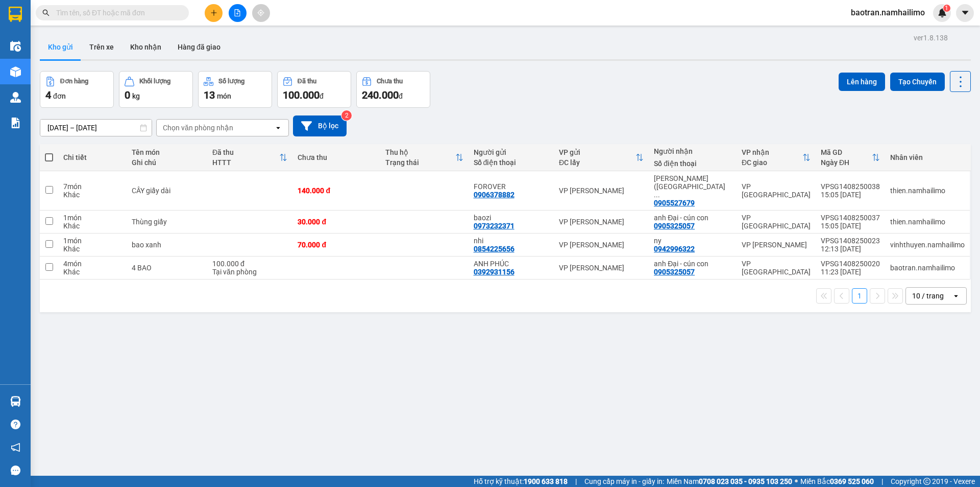
click at [330, 336] on div "ver 1.8.138 Kho gửi Trên xe Kho nhận Hàng đã giao Đơn hàng 4 đơn Khối lượng 0 k…" at bounding box center [505, 274] width 939 height 487
click at [240, 15] on icon "file-add" at bounding box center [237, 12] width 7 height 7
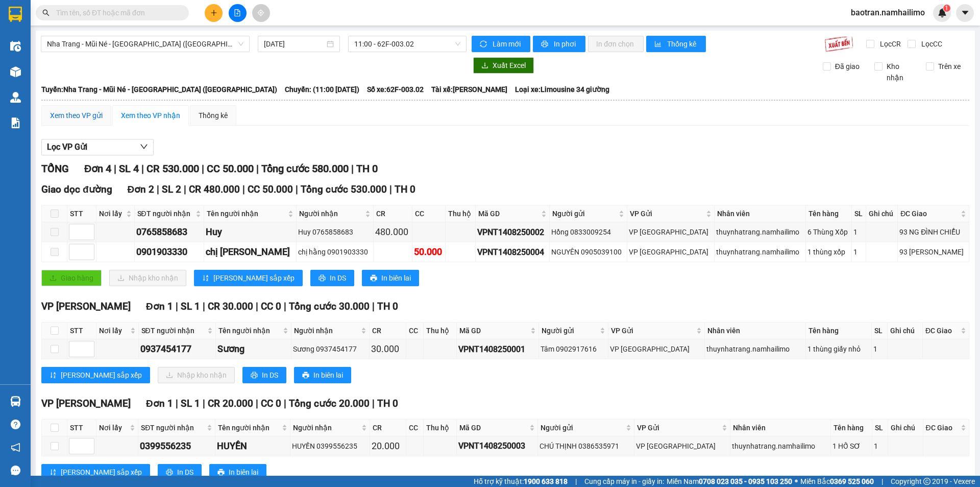
click at [102, 118] on div "Xem theo VP gửi" at bounding box center [76, 115] width 53 height 11
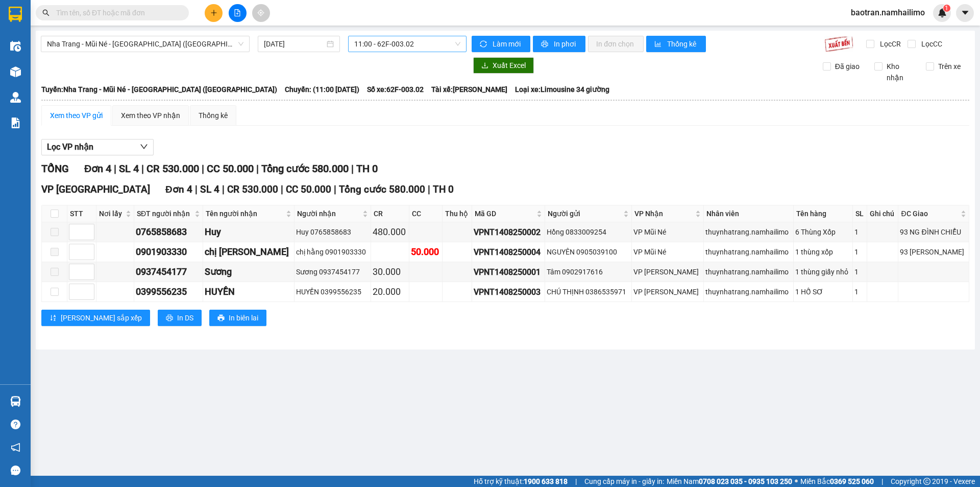
click at [458, 42] on span "11:00 - 62F-003.02" at bounding box center [407, 43] width 106 height 15
click at [449, 67] on div at bounding box center [254, 65] width 426 height 16
click at [452, 41] on span "11:00 - 62F-003.02" at bounding box center [407, 43] width 106 height 15
drag, startPoint x: 248, startPoint y: 42, endPoint x: 241, endPoint y: 43, distance: 6.7
click at [246, 42] on div "Nha Trang - Mũi Né - [GEOGRAPHIC_DATA] ([GEOGRAPHIC_DATA])" at bounding box center [145, 44] width 209 height 16
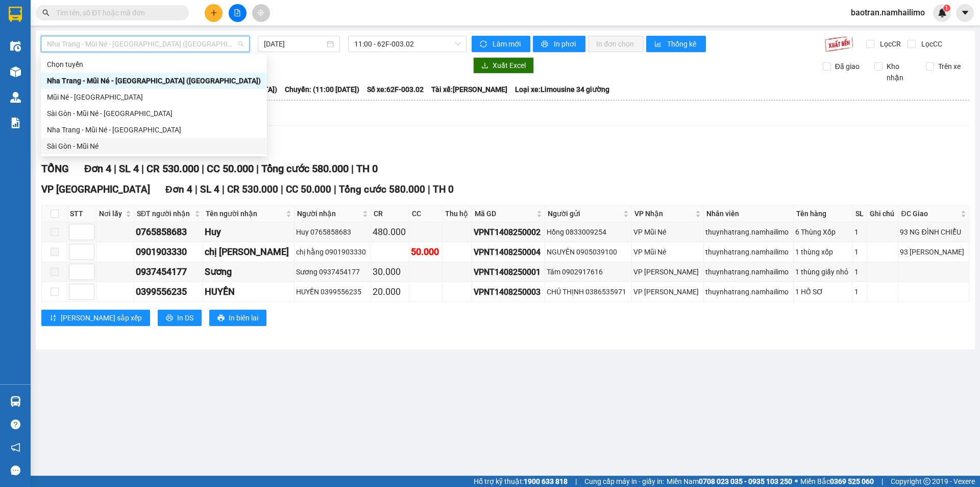
click at [159, 143] on div "Sài Gòn - Mũi Né" at bounding box center [154, 145] width 214 height 11
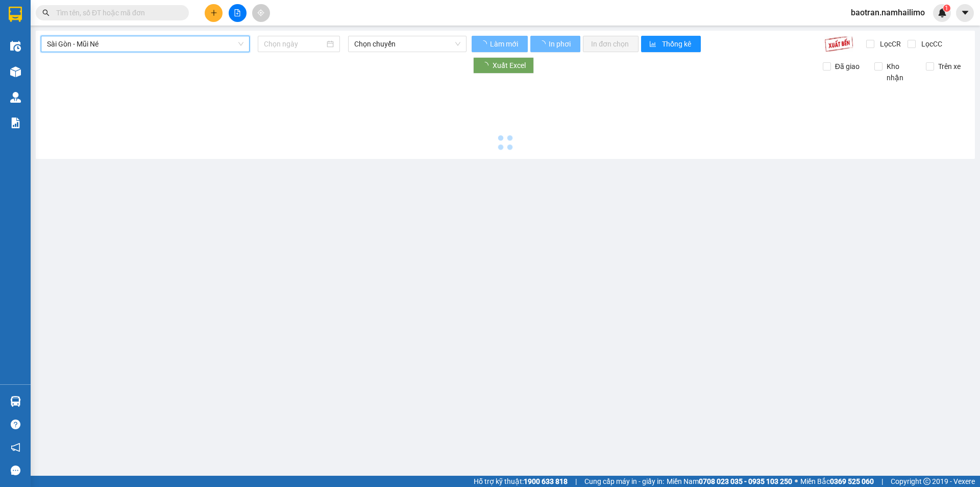
type input "[DATE]"
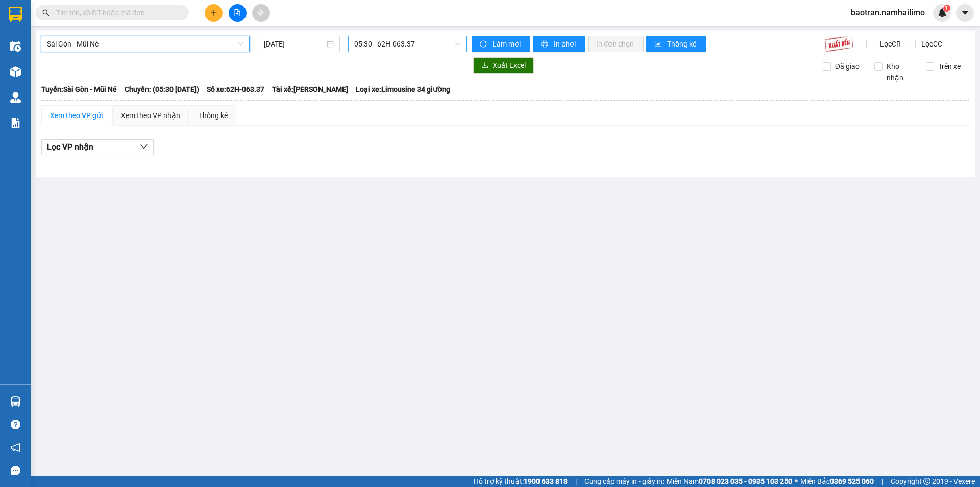
click at [457, 42] on span "05:30 - 62H-063.37" at bounding box center [407, 43] width 106 height 15
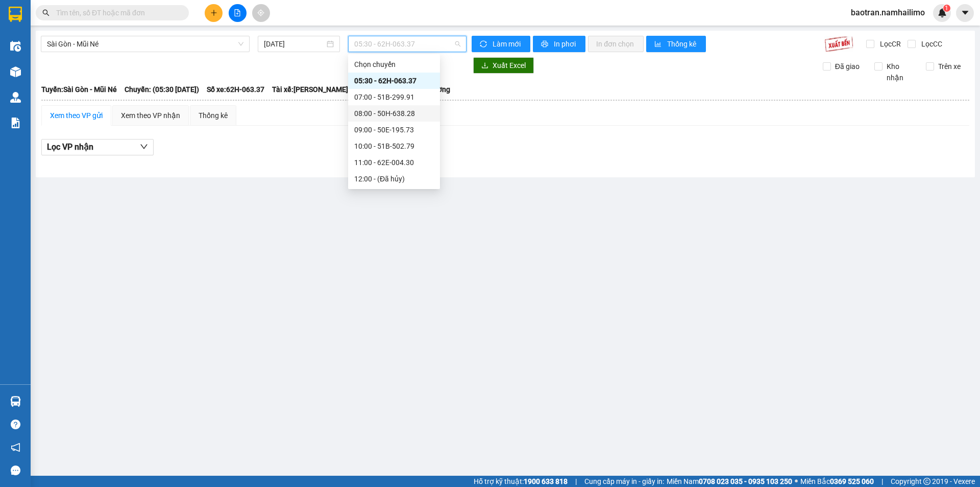
click at [394, 114] on div "08:00 - 50H-638.28" at bounding box center [394, 113] width 80 height 11
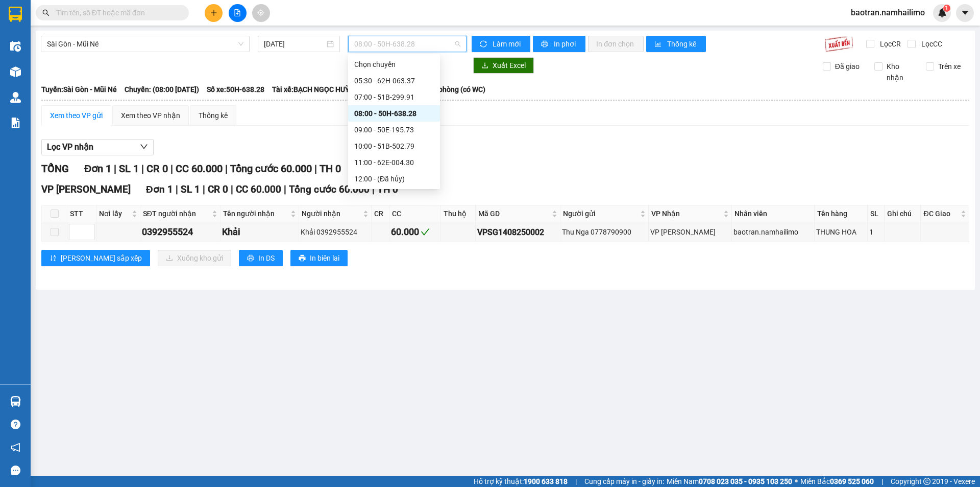
click at [459, 41] on span "08:00 - 50H-638.28" at bounding box center [407, 43] width 106 height 15
click at [396, 129] on div "09:00 - 50E-195.73" at bounding box center [394, 129] width 80 height 11
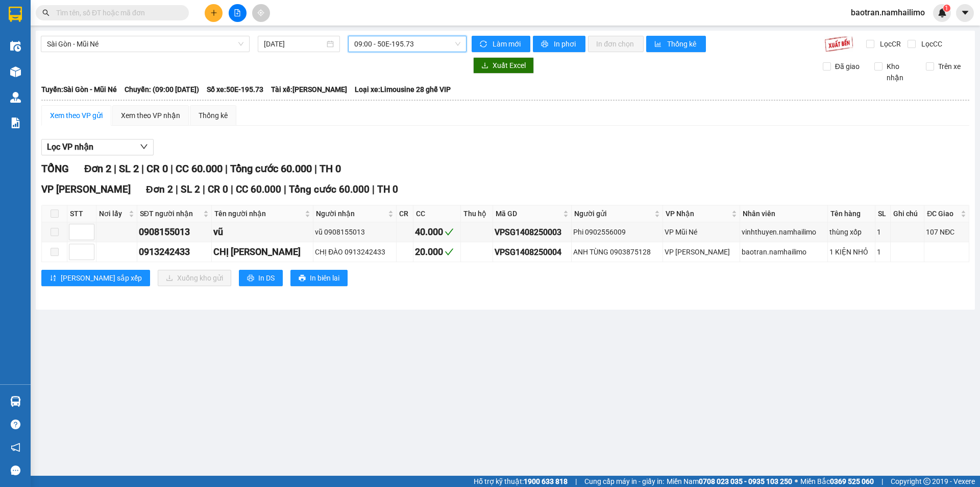
click at [457, 37] on span "09:00 - 50E-195.73" at bounding box center [407, 43] width 106 height 15
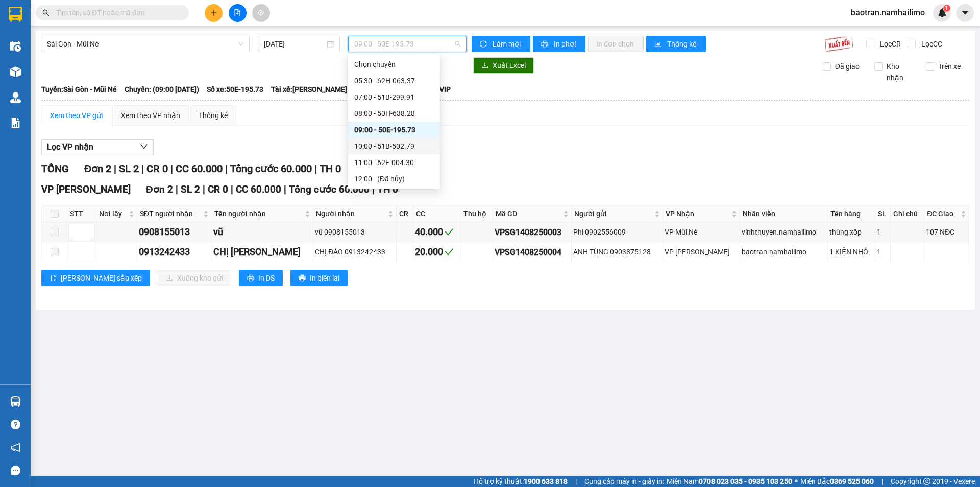
click at [396, 149] on div "10:00 - 51B-502.79" at bounding box center [394, 145] width 80 height 11
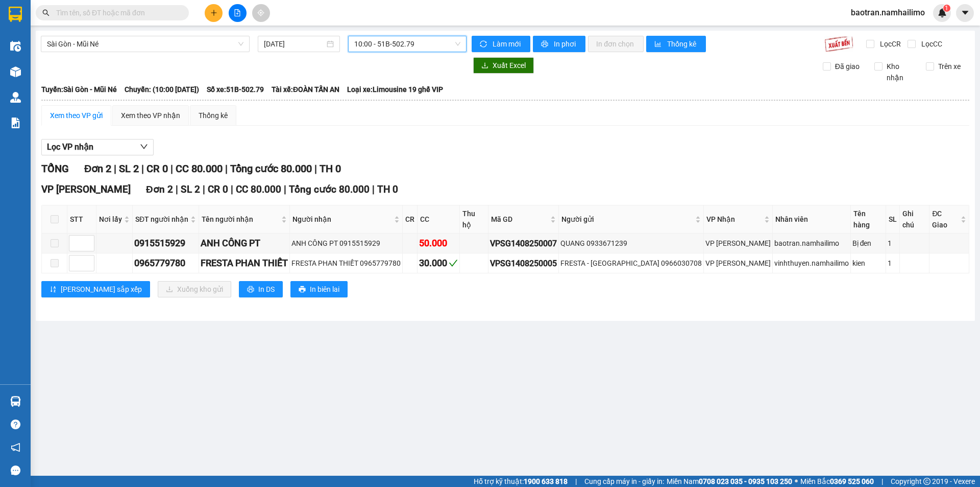
click at [454, 41] on span "10:00 - 51B-502.79" at bounding box center [407, 43] width 106 height 15
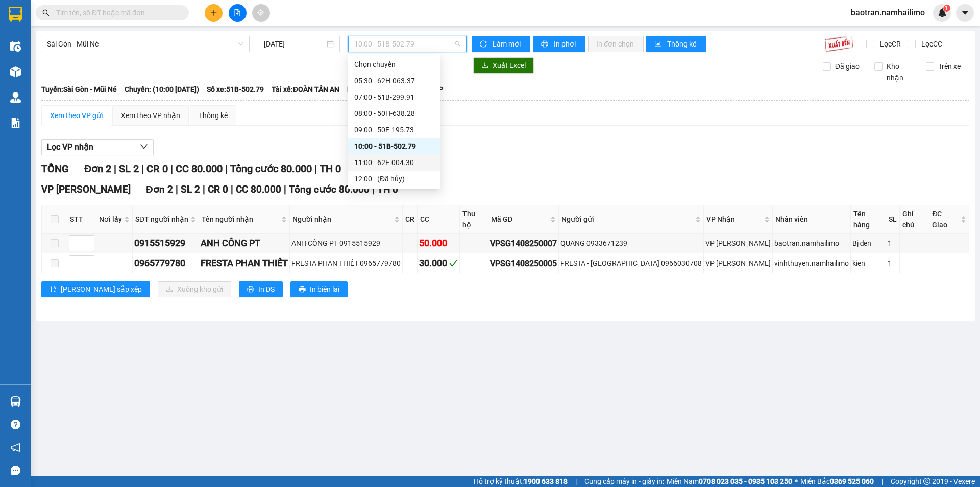
click at [374, 164] on div "11:00 - 62E-004.30" at bounding box center [394, 162] width 80 height 11
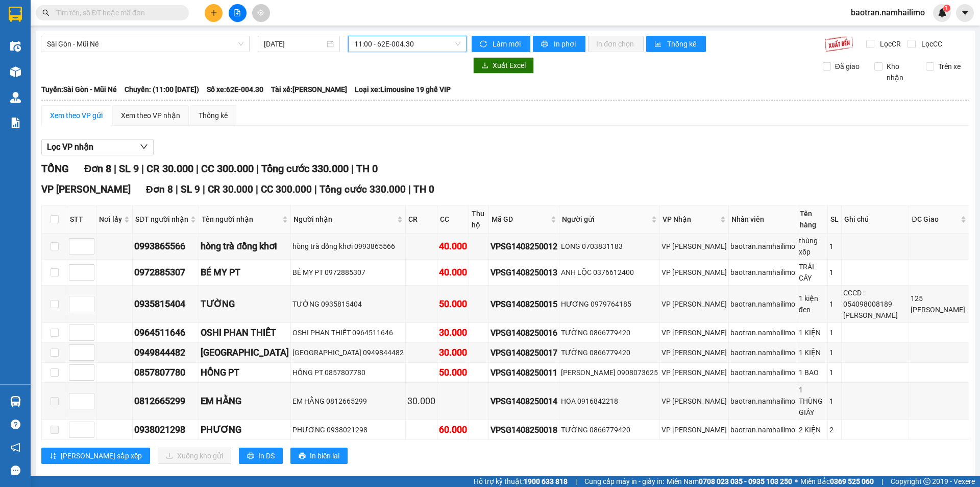
click at [462, 42] on div "11:00 - 62E-004.30" at bounding box center [407, 44] width 118 height 16
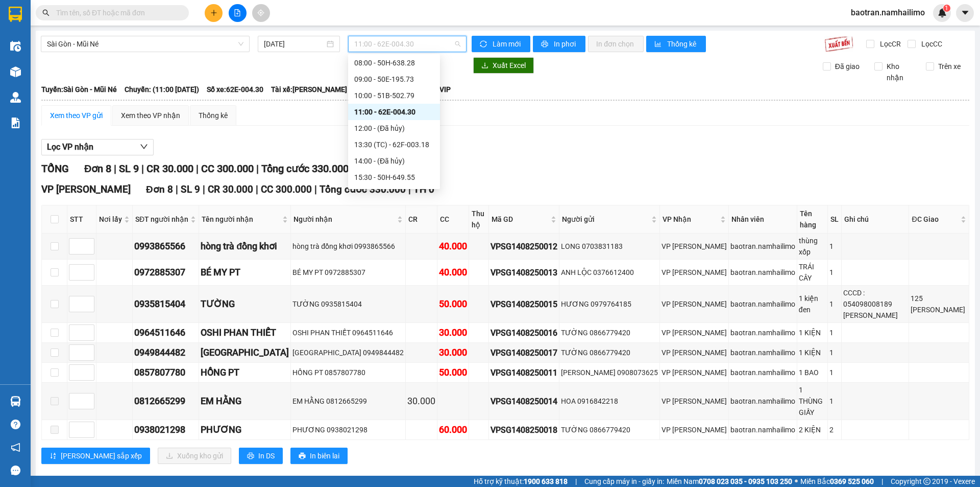
scroll to position [51, 0]
click at [399, 147] on div "13:30 (TC) - 62F-003.18" at bounding box center [394, 143] width 80 height 11
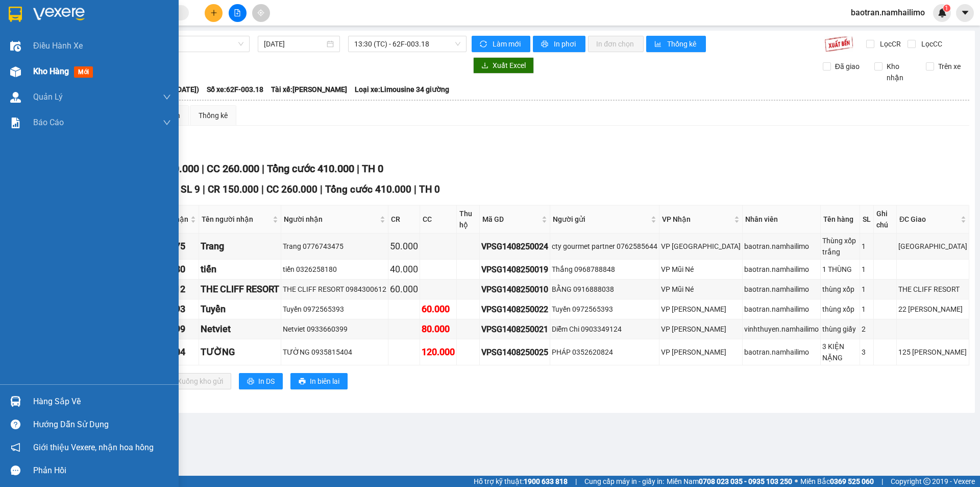
click at [41, 67] on span "Kho hàng" at bounding box center [51, 71] width 36 height 10
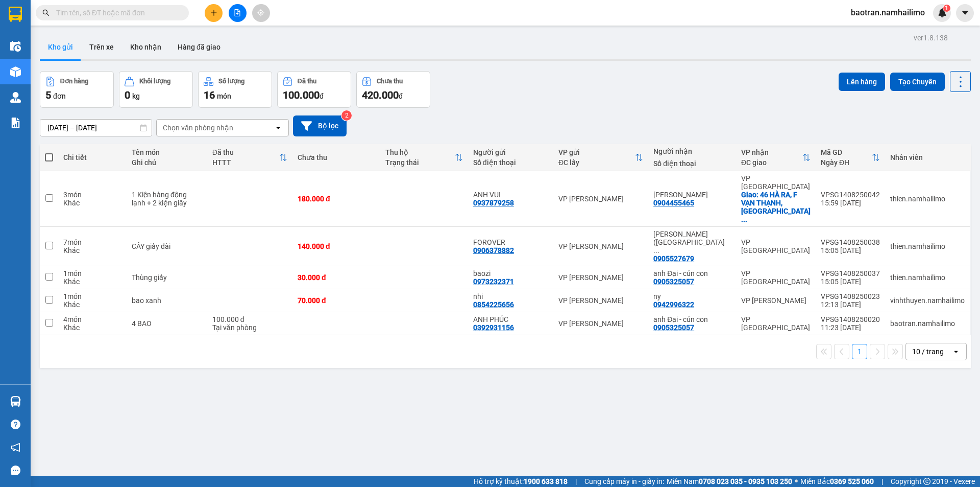
click at [132, 13] on input "text" at bounding box center [116, 12] width 120 height 11
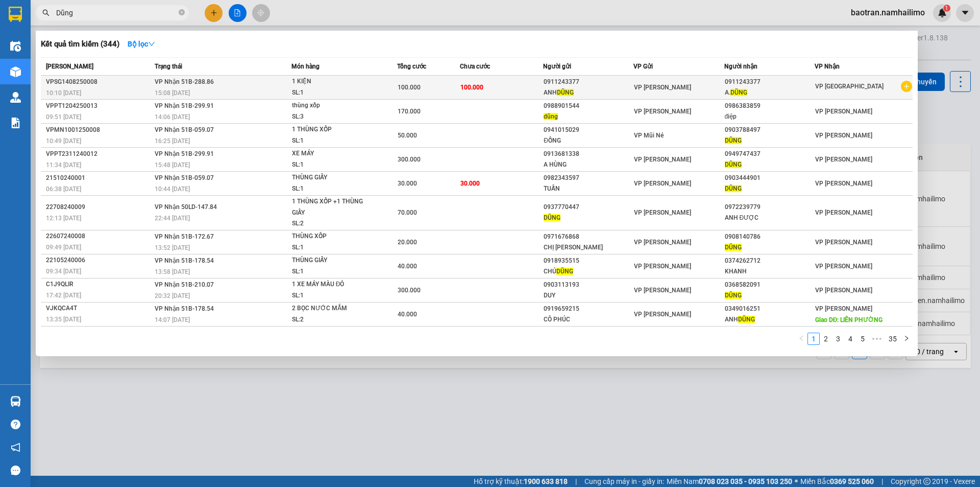
type input "Dũng"
click at [127, 89] on div "10:10 [DATE]" at bounding box center [99, 92] width 106 height 11
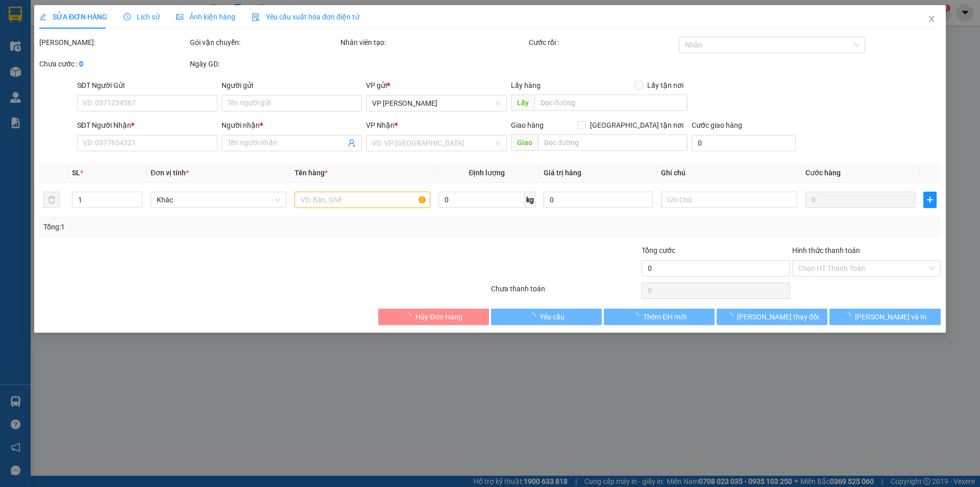
type input "0911243377"
type input "ANH DŨNG"
type input "0911243377"
type input "A.DŨNG"
type input "100.000"
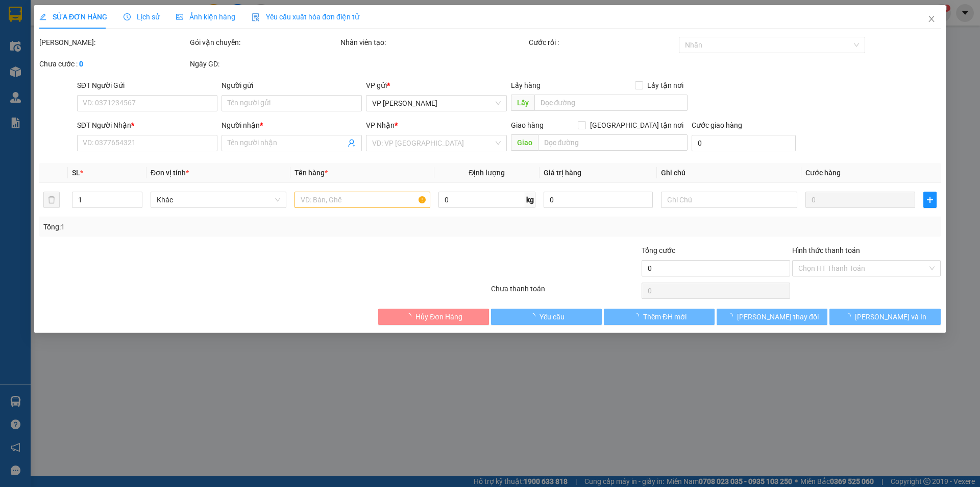
type input "100.000"
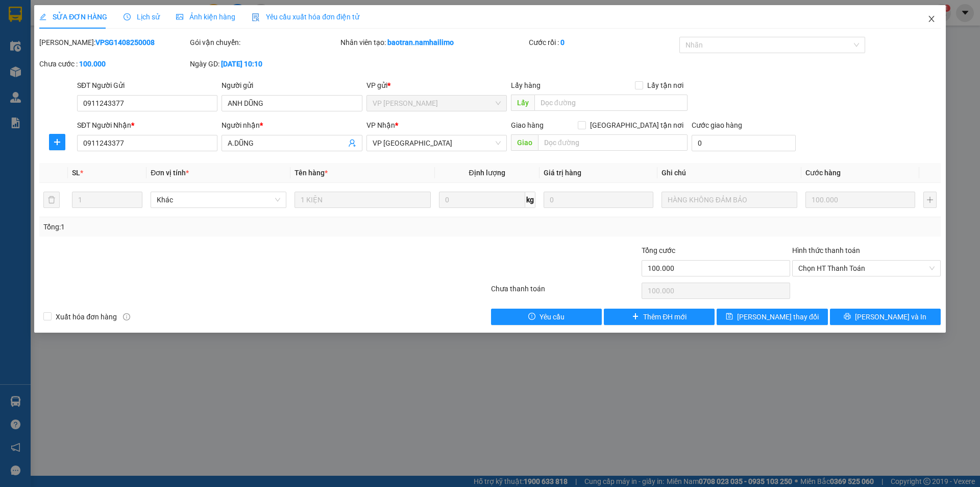
click at [931, 21] on icon "close" at bounding box center [932, 19] width 6 height 6
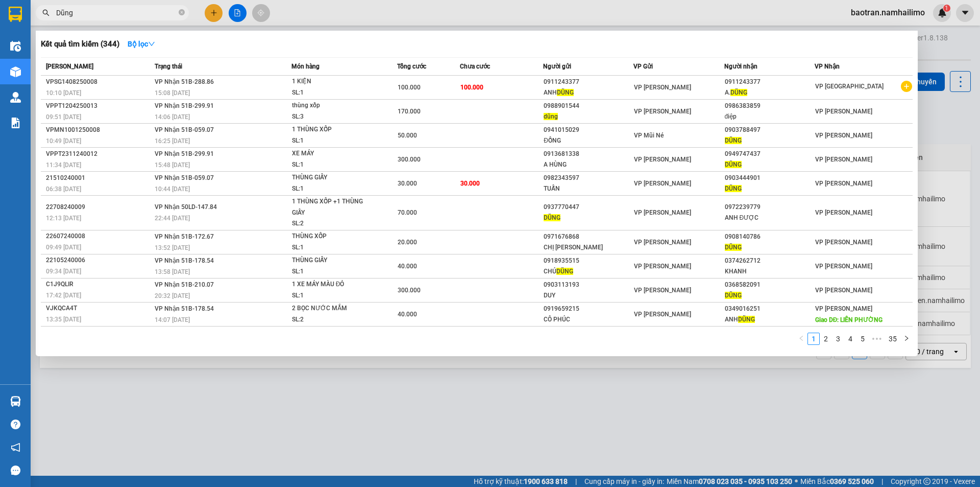
click at [137, 10] on input "Dũng" at bounding box center [116, 12] width 120 height 11
click at [237, 89] on div "15:08 [DATE]" at bounding box center [223, 92] width 136 height 11
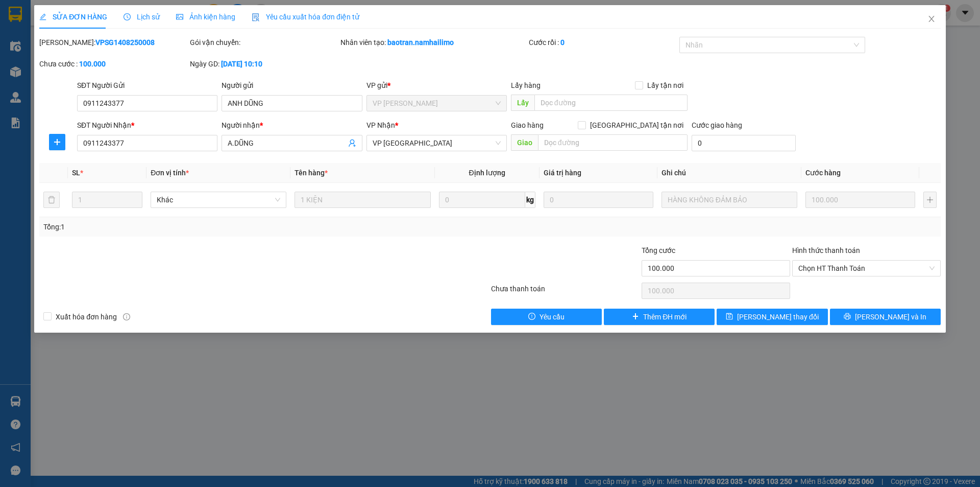
click at [135, 25] on div "Lịch sử" at bounding box center [142, 16] width 36 height 23
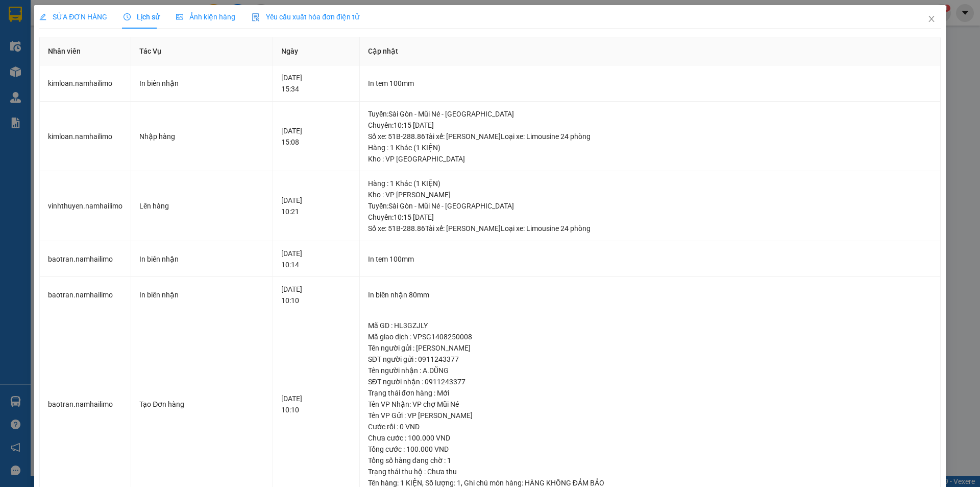
click at [15, 20] on div "SỬA ĐƠN HÀNG Lịch sử Ảnh kiện hàng Yêu cầu xuất hóa đơn điện tử Total Paid Fee …" at bounding box center [490, 243] width 980 height 487
click at [929, 19] on icon "close" at bounding box center [932, 19] width 6 height 6
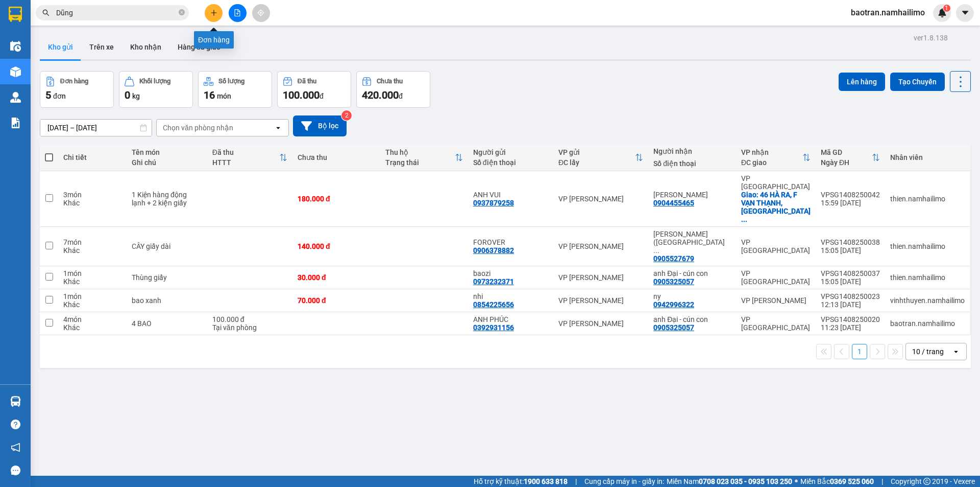
click at [208, 11] on button at bounding box center [214, 13] width 18 height 18
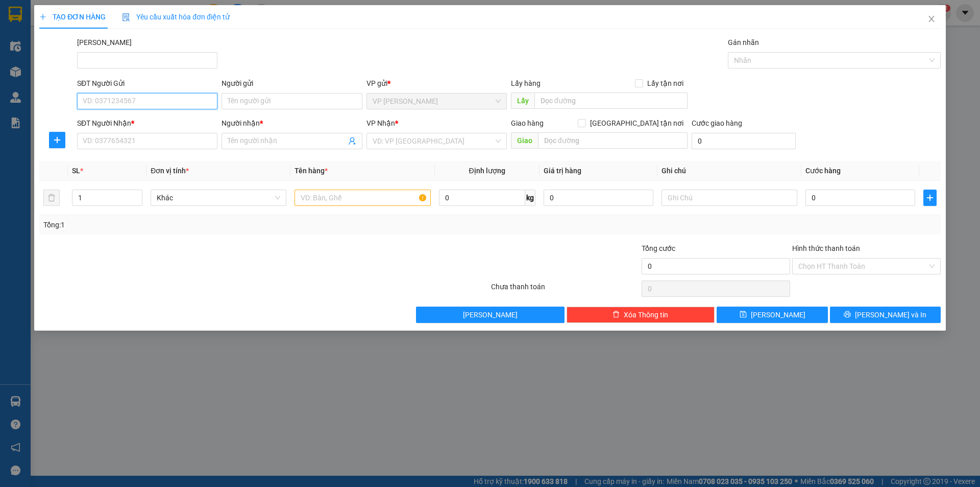
click at [143, 99] on input "SĐT Người Gửi" at bounding box center [147, 101] width 140 height 16
type input "0909838272"
click at [179, 126] on div "0909838272 - THẮM" at bounding box center [147, 121] width 128 height 11
type input "THẮM"
type input "0918210852"
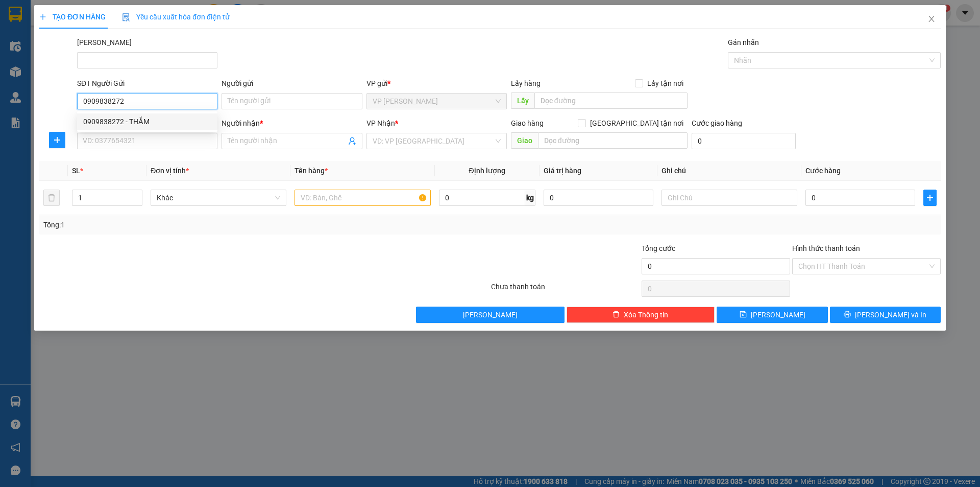
type input "THIÊN"
type input "30.000"
click at [457, 149] on div "VP [PERSON_NAME]" at bounding box center [437, 141] width 140 height 16
type input "0909838272"
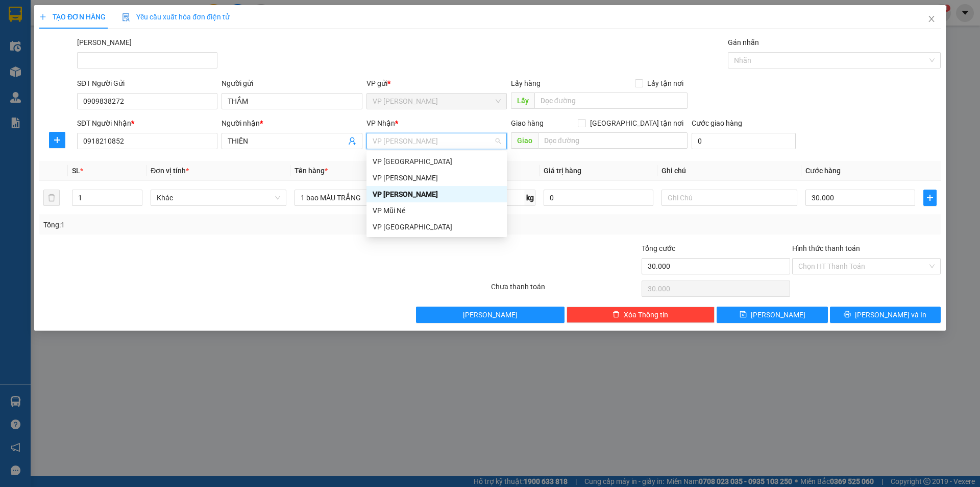
click at [475, 196] on div "VP [PERSON_NAME]" at bounding box center [437, 193] width 128 height 11
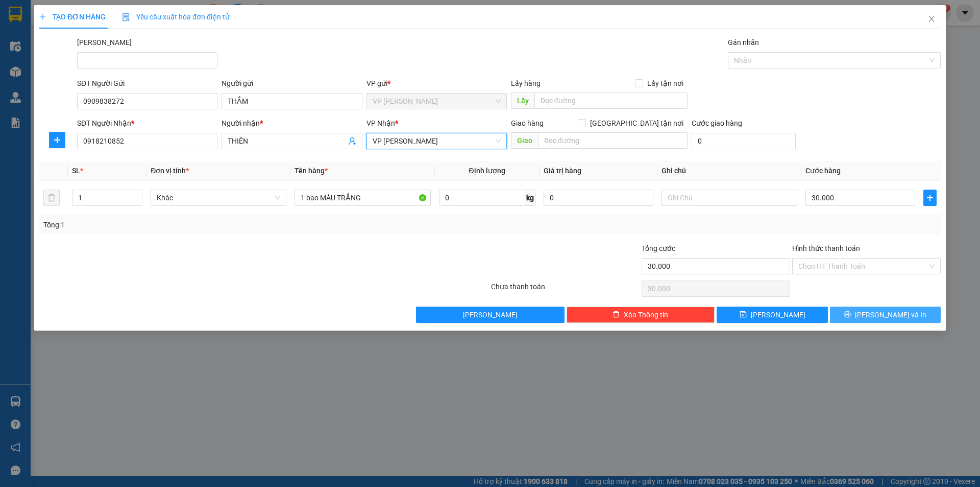
click at [864, 313] on button "[PERSON_NAME] và In" at bounding box center [885, 314] width 111 height 16
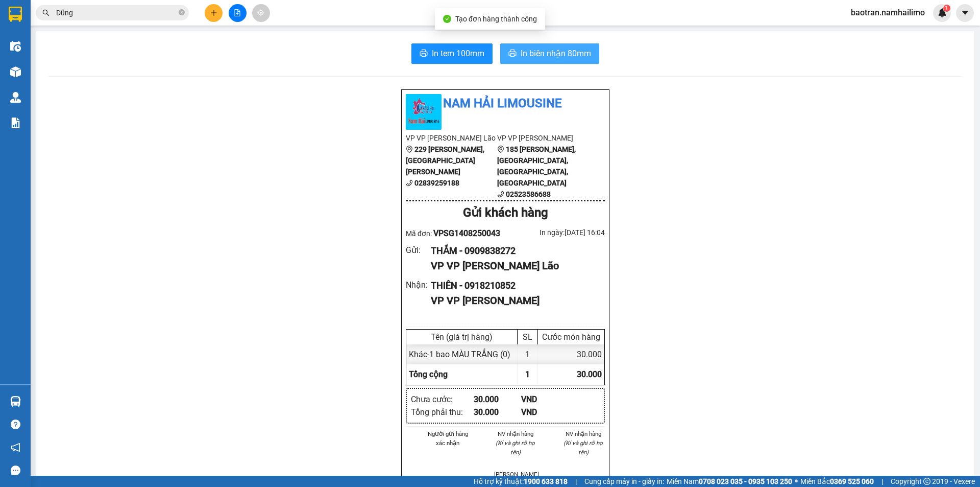
click at [546, 56] on span "In biên nhận 80mm" at bounding box center [556, 53] width 70 height 13
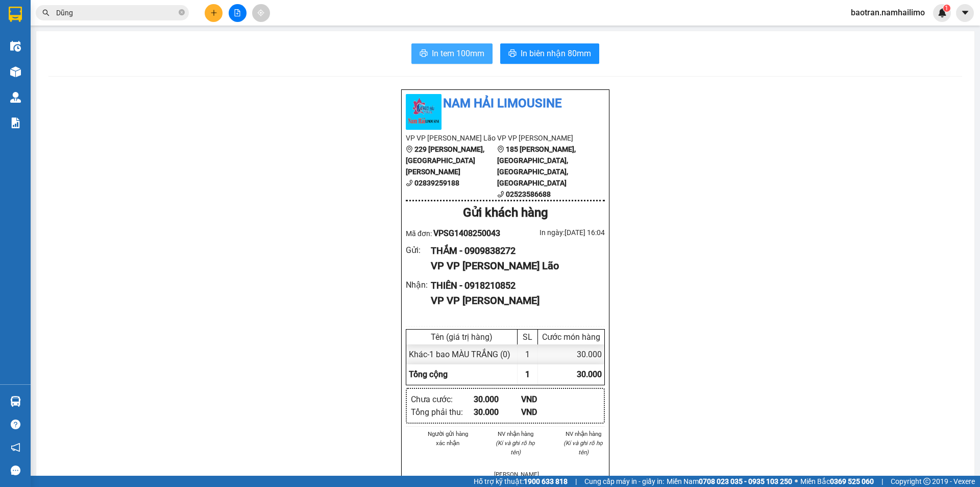
click at [432, 56] on span "In tem 100mm" at bounding box center [458, 53] width 53 height 13
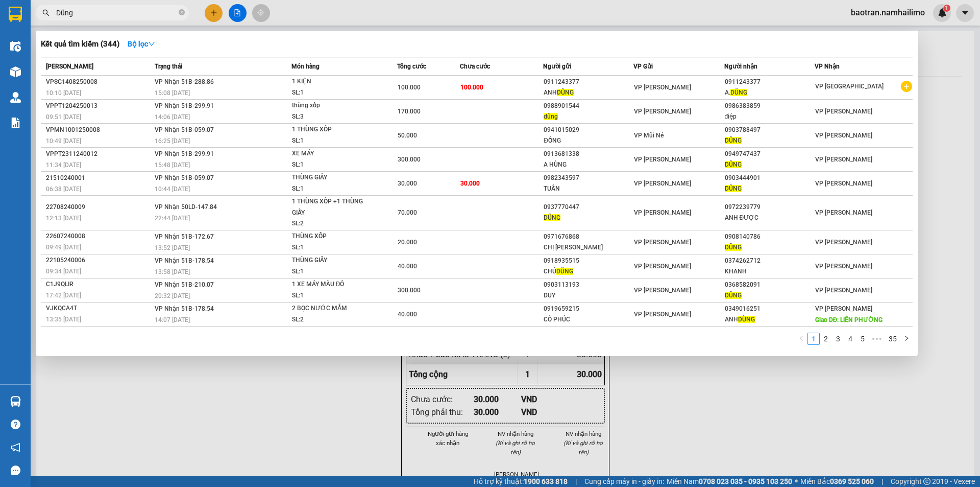
click at [151, 14] on input "Dũng" at bounding box center [116, 12] width 120 height 11
click at [184, 10] on icon "close-circle" at bounding box center [182, 12] width 6 height 6
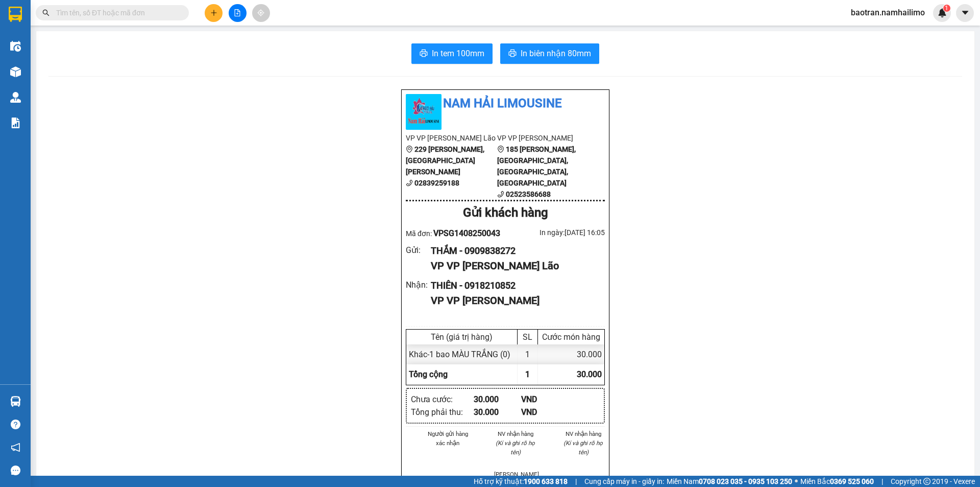
click at [151, 13] on input "text" at bounding box center [116, 12] width 120 height 11
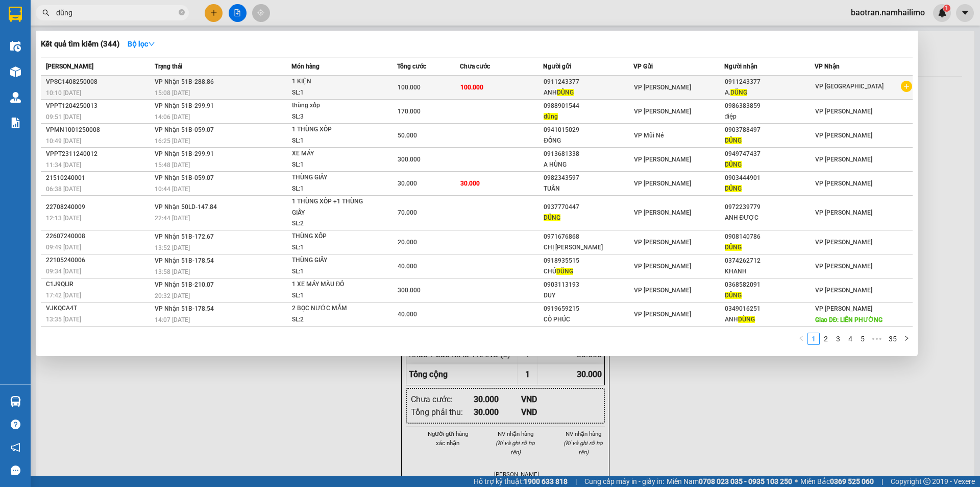
type input "dũng"
click at [358, 89] on div "SL: 1" at bounding box center [330, 92] width 77 height 11
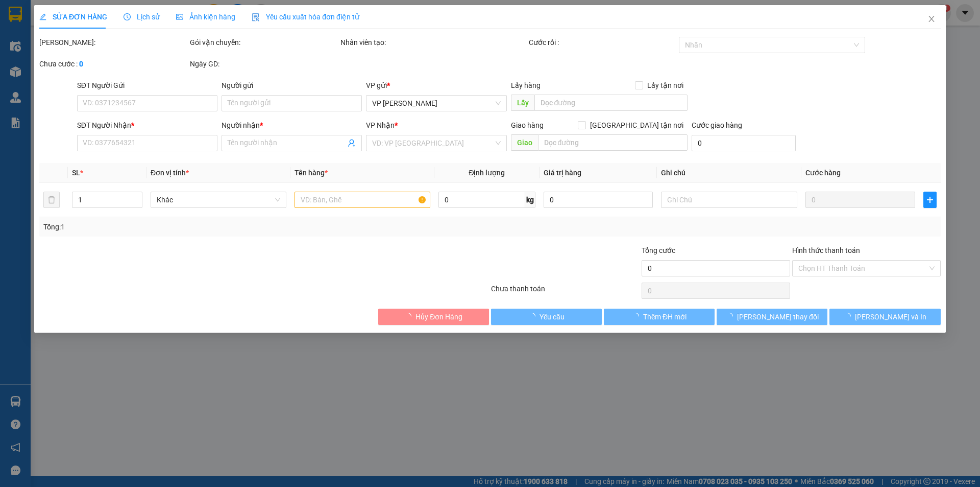
type input "0911243377"
type input "ANH DŨNG"
type input "0911243377"
type input "A.DŨNG"
type input "100.000"
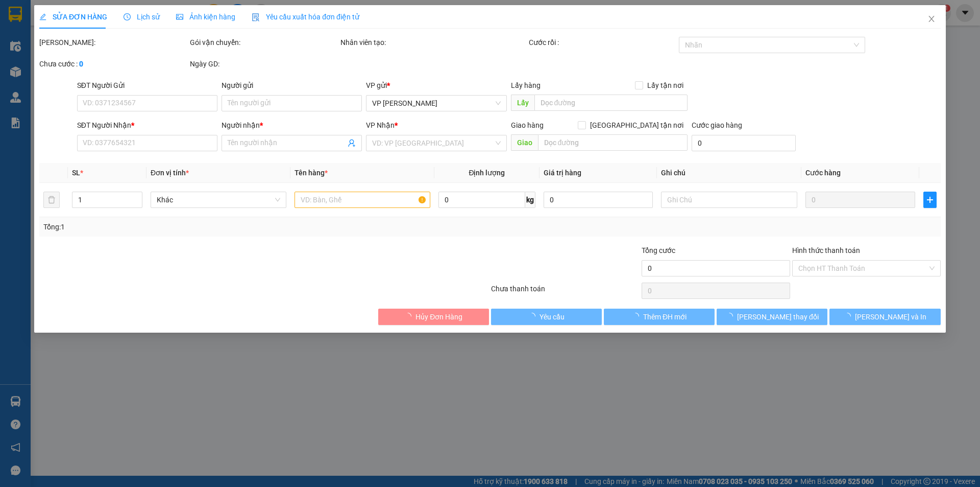
type input "100.000"
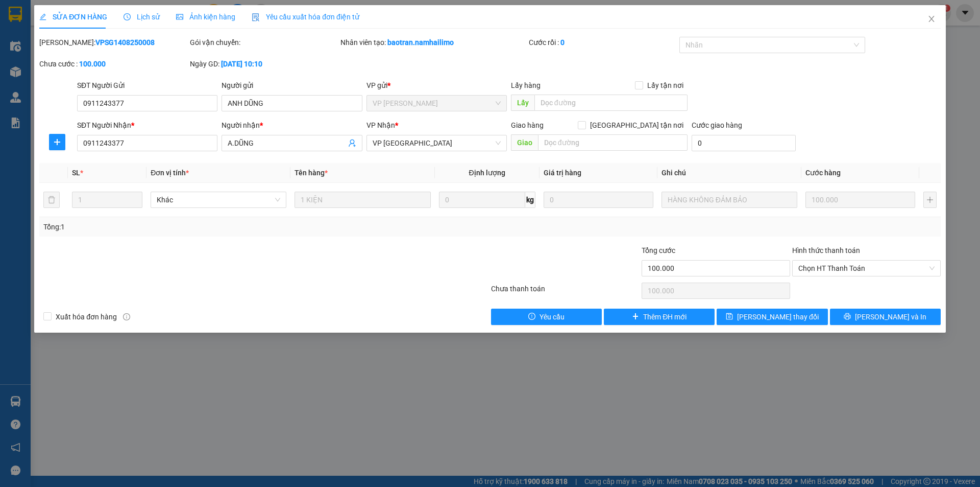
click at [198, 20] on span "Ảnh kiện hàng" at bounding box center [205, 17] width 59 height 8
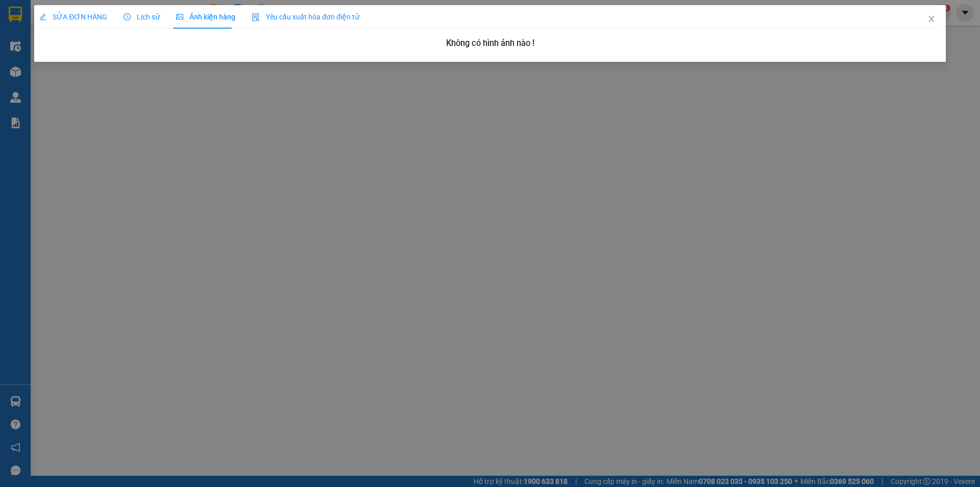
click at [89, 21] on span "SỬA ĐƠN HÀNG" at bounding box center [73, 17] width 68 height 8
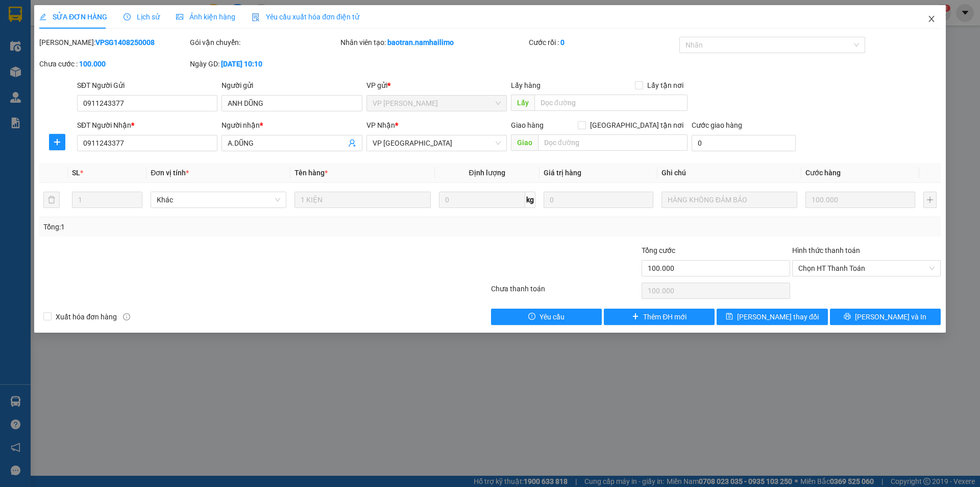
click at [930, 22] on icon "close" at bounding box center [932, 19] width 8 height 8
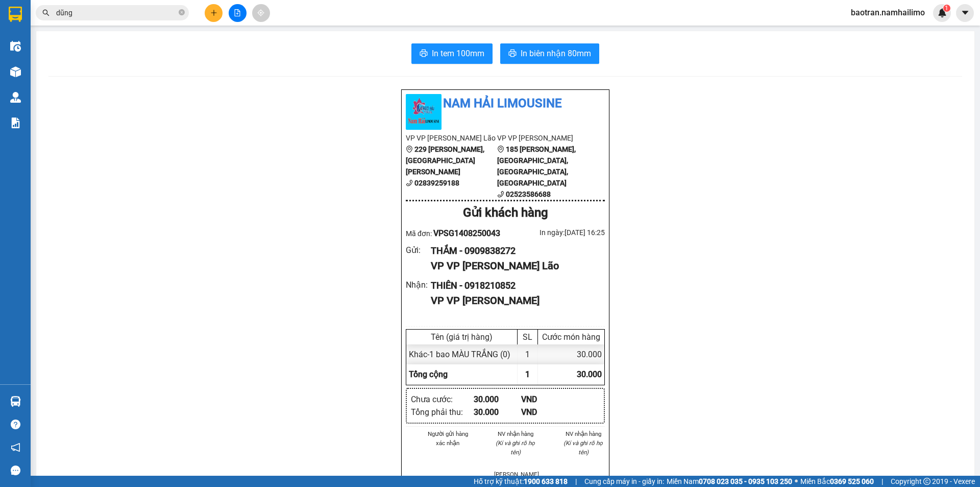
click at [102, 4] on div "Kết quả tìm kiếm ( 344 ) Bộ lọc Mã ĐH Trạng thái Món hàng Tổng cước Chưa cước N…" at bounding box center [99, 13] width 199 height 18
click at [114, 16] on input "dũng" at bounding box center [116, 12] width 120 height 11
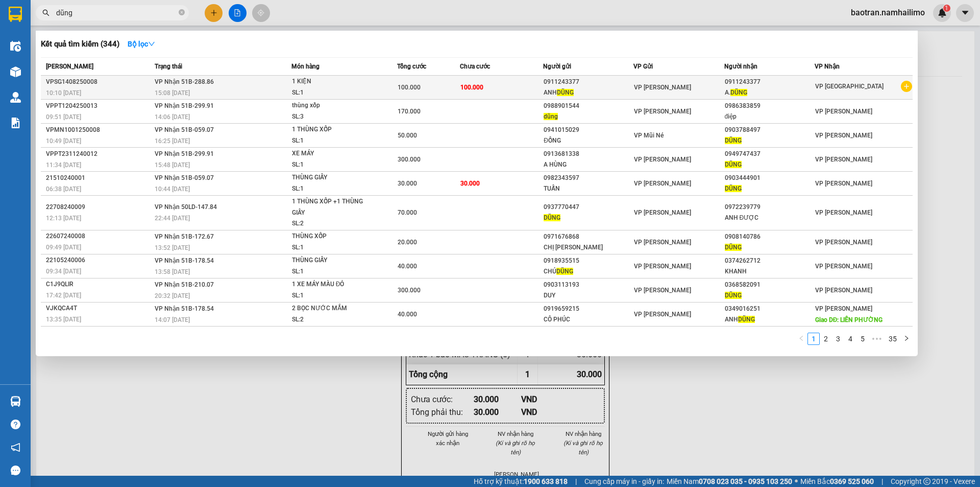
click at [524, 91] on td "100.000" at bounding box center [502, 88] width 84 height 24
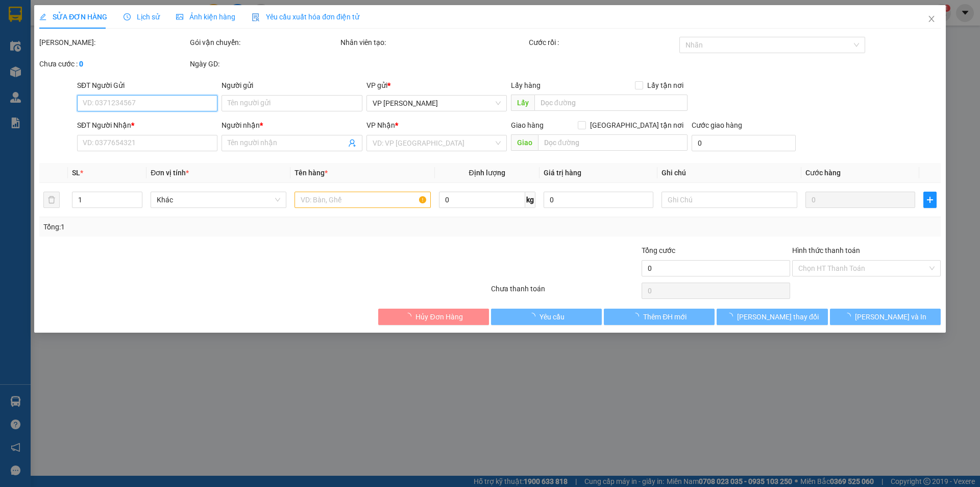
type input "0911243377"
type input "ANH DŨNG"
type input "0911243377"
type input "A.DŨNG"
type input "100.000"
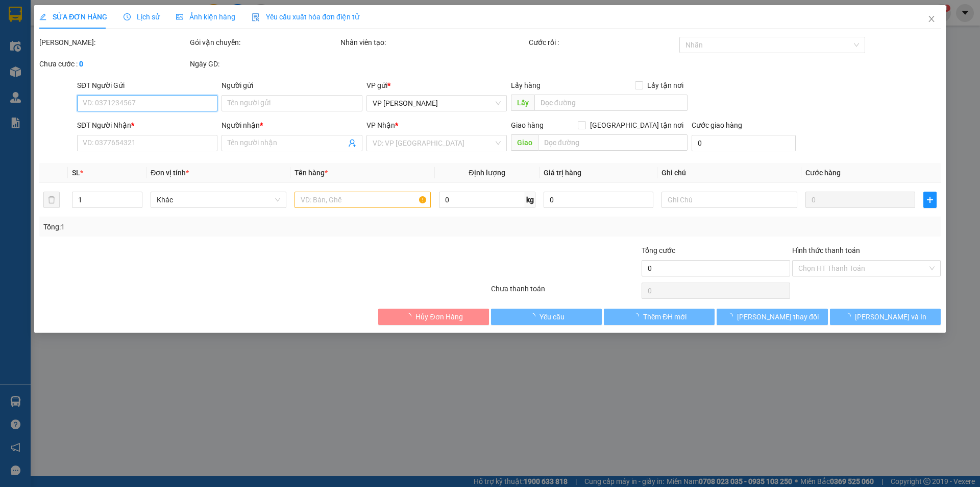
type input "100.000"
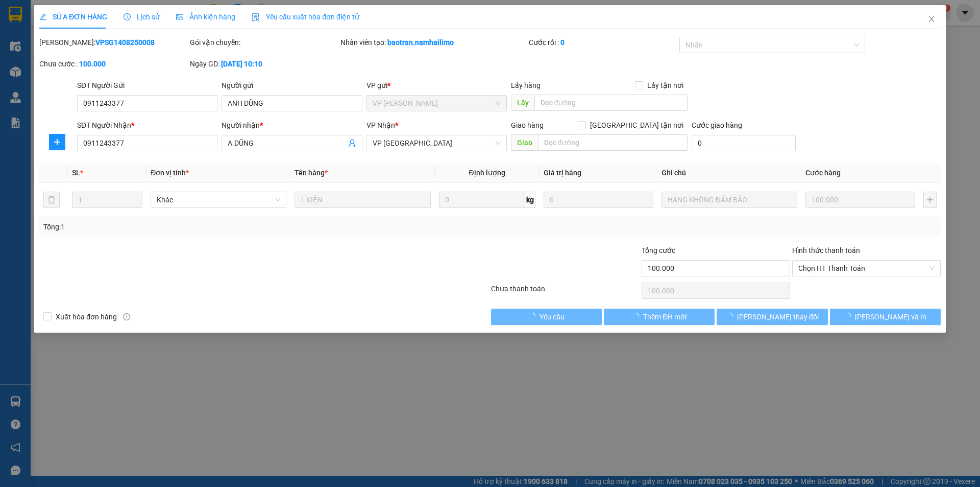
click at [147, 18] on span "Lịch sử" at bounding box center [142, 17] width 36 height 8
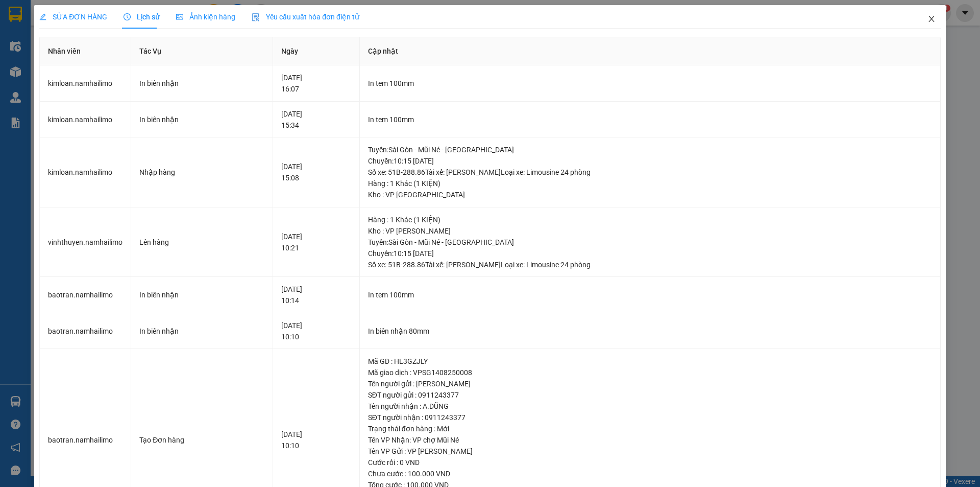
click at [932, 19] on span "Close" at bounding box center [931, 19] width 29 height 29
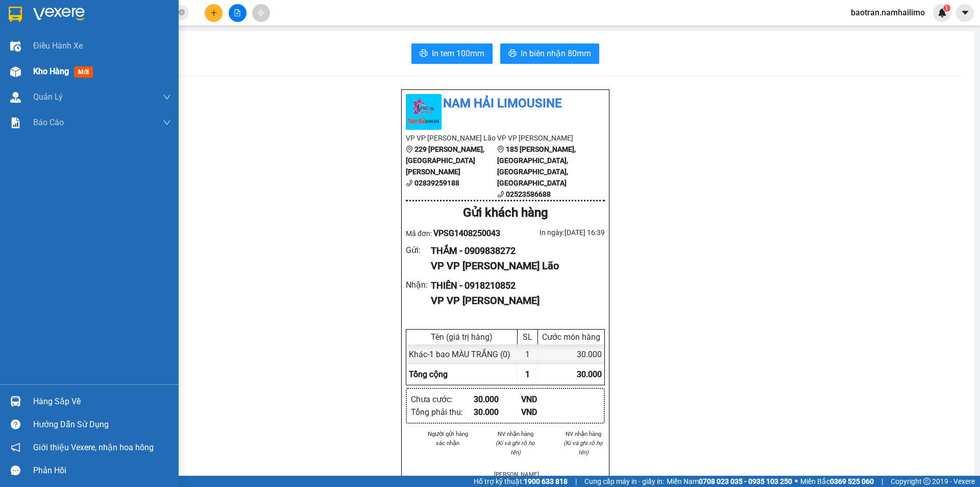
click at [68, 66] on span "Kho hàng" at bounding box center [51, 71] width 36 height 10
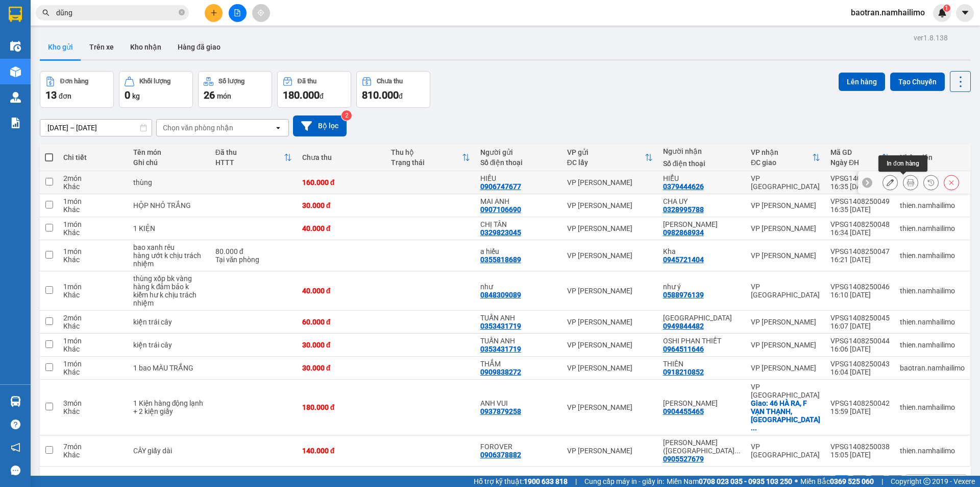
click at [907, 184] on icon at bounding box center [910, 182] width 7 height 7
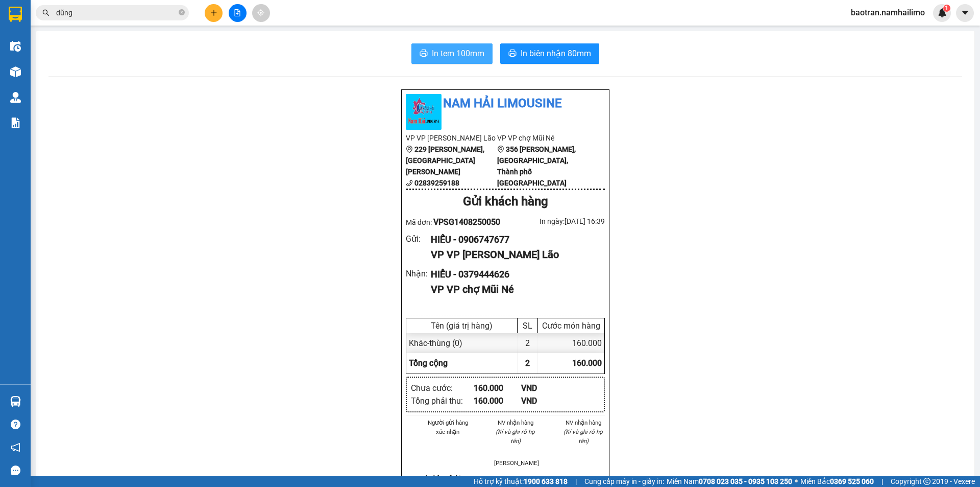
click at [463, 54] on span "In tem 100mm" at bounding box center [458, 53] width 53 height 13
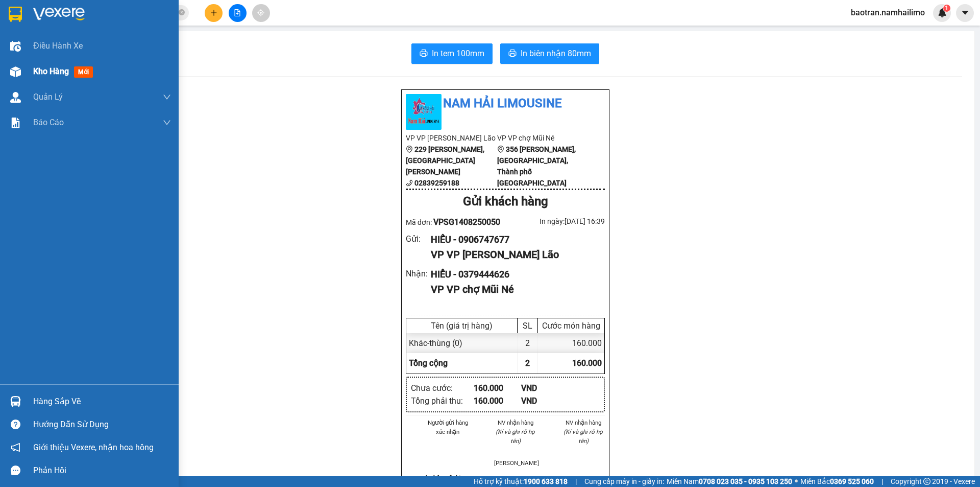
click at [55, 73] on span "Kho hàng" at bounding box center [51, 71] width 36 height 10
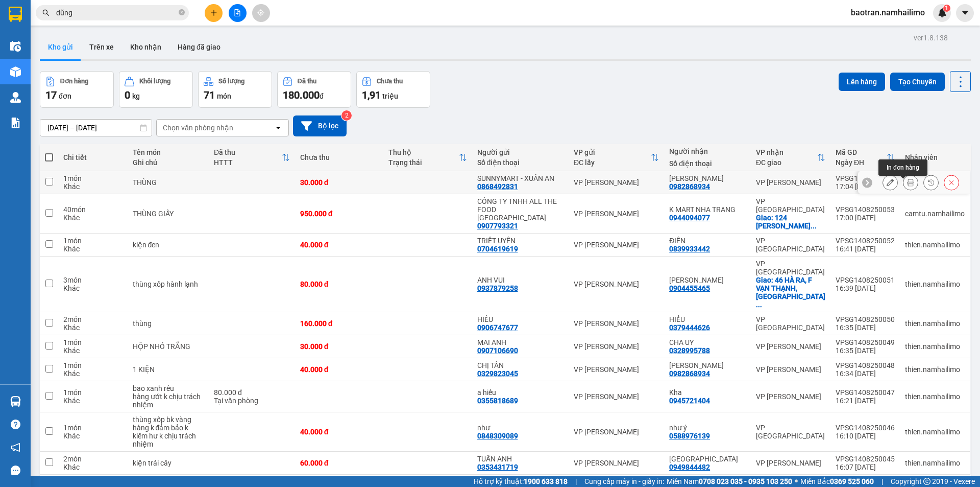
click at [907, 186] on icon at bounding box center [910, 182] width 7 height 7
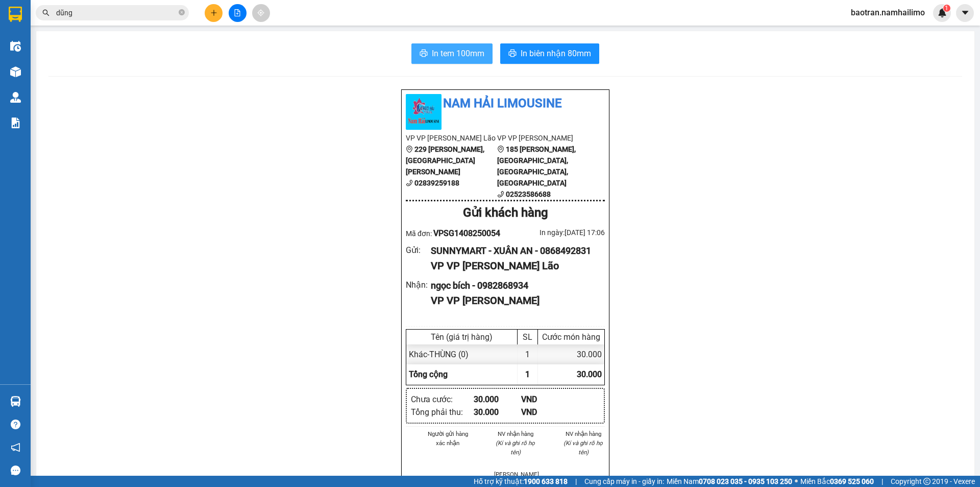
click at [449, 59] on span "In tem 100mm" at bounding box center [458, 53] width 53 height 13
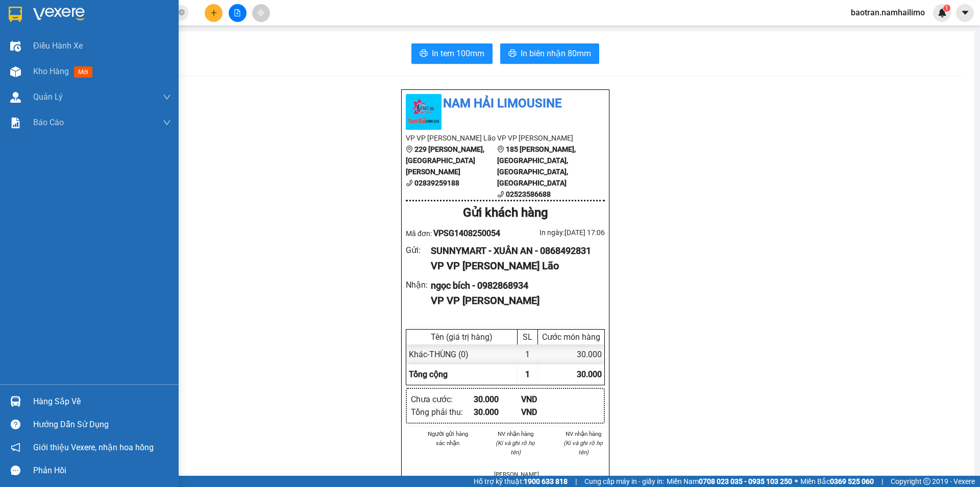
drag, startPoint x: 36, startPoint y: 67, endPoint x: 980, endPoint y: 231, distance: 957.6
click at [39, 69] on span "Kho hàng" at bounding box center [51, 71] width 36 height 10
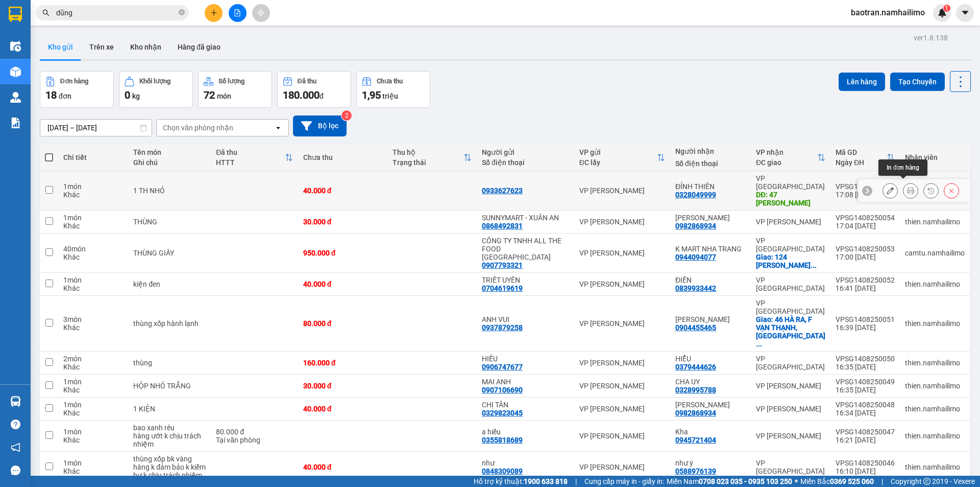
click at [907, 187] on icon at bounding box center [910, 190] width 7 height 7
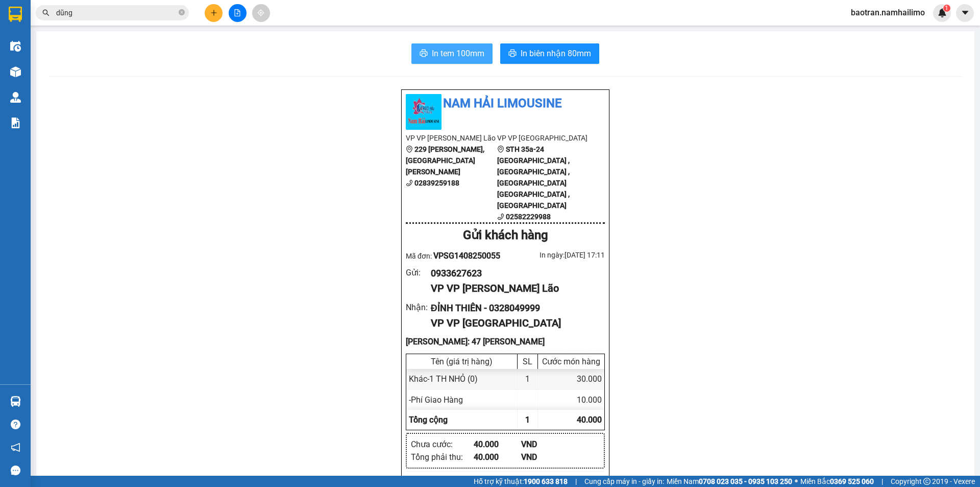
click at [460, 50] on span "In tem 100mm" at bounding box center [458, 53] width 53 height 13
